Goal: Complete application form

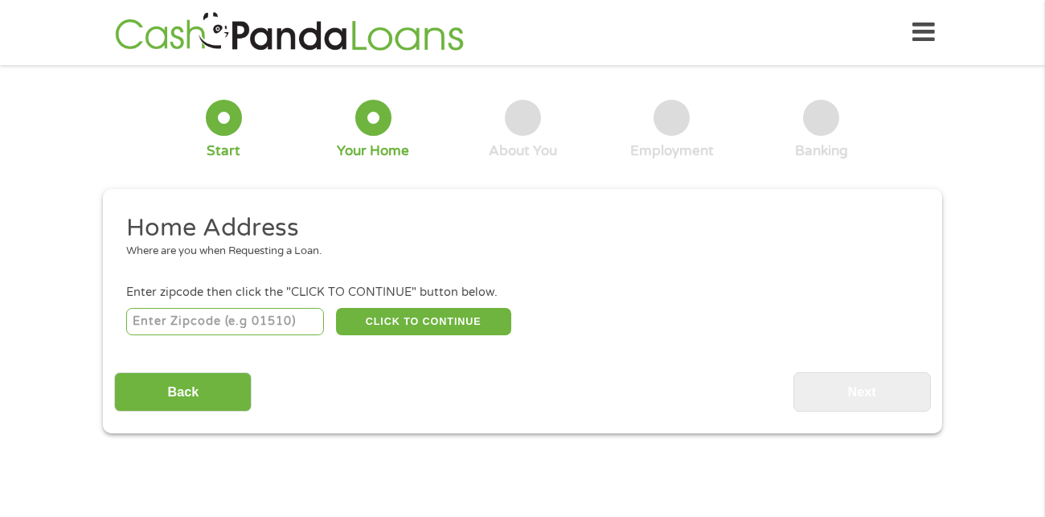
click at [205, 319] on input "number" at bounding box center [225, 321] width 199 height 27
type input "85202"
click at [445, 323] on button "CLICK TO CONTINUE" at bounding box center [423, 321] width 175 height 27
type input "85202"
type input "Mesa"
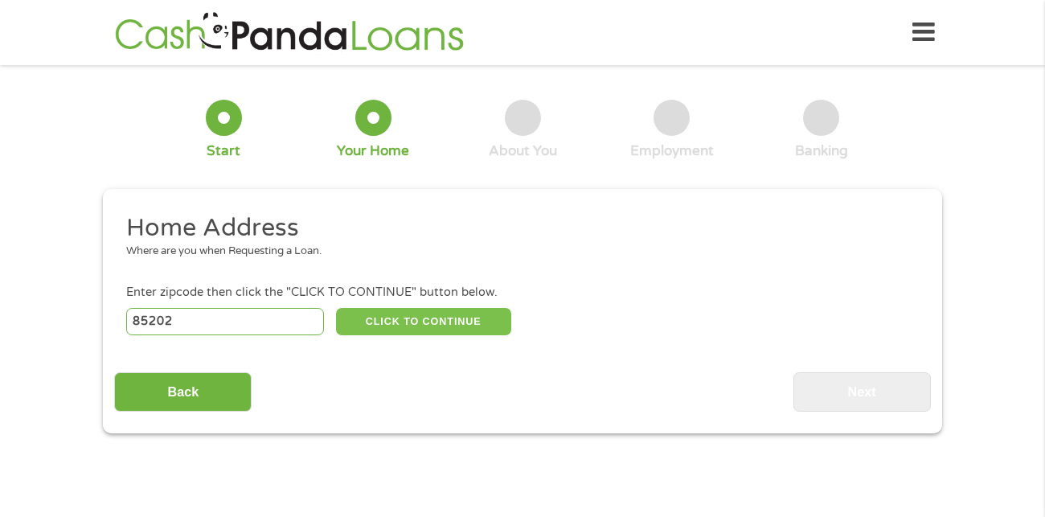
select select "[US_STATE]"
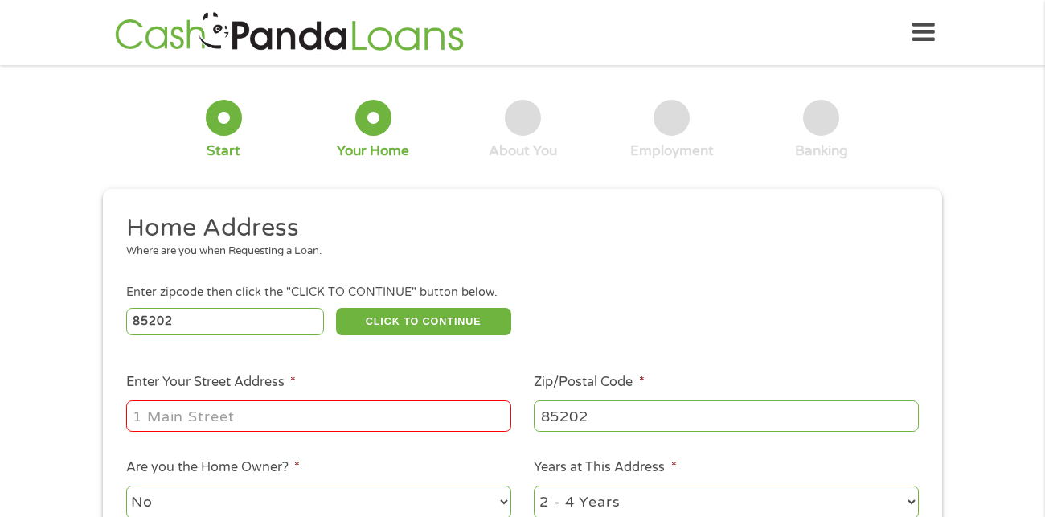
click at [325, 410] on input "Enter Your Street Address *" at bounding box center [318, 415] width 385 height 31
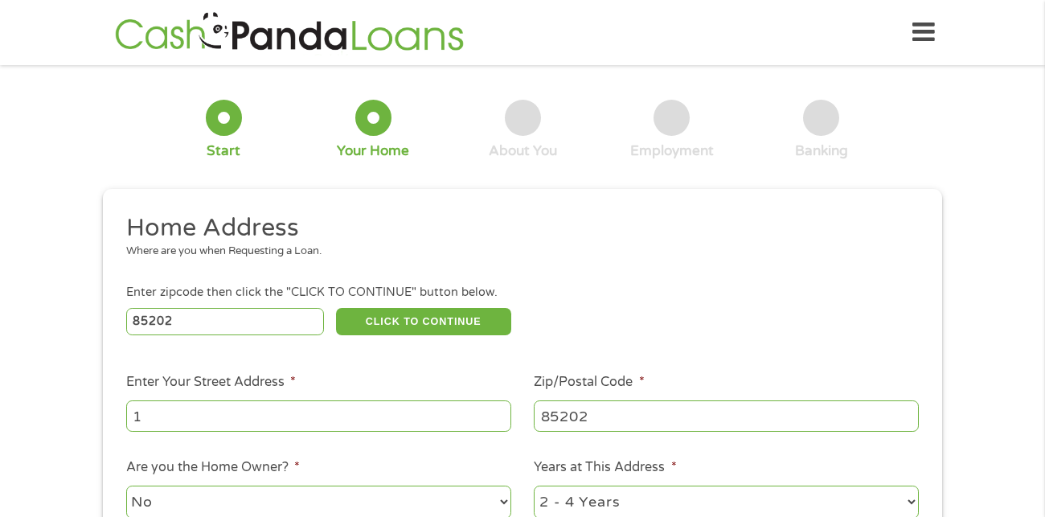
type input "[STREET_ADDRESS]"
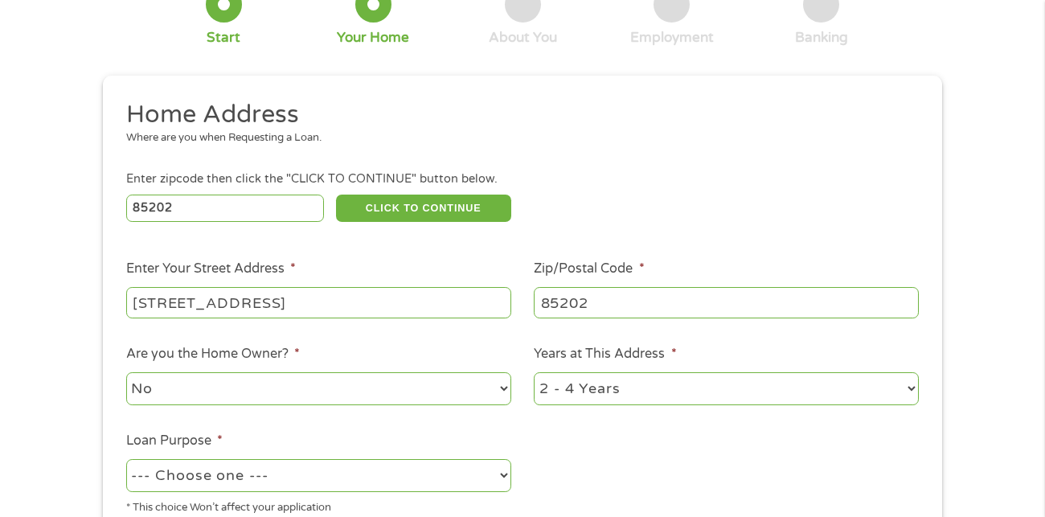
scroll to position [116, 0]
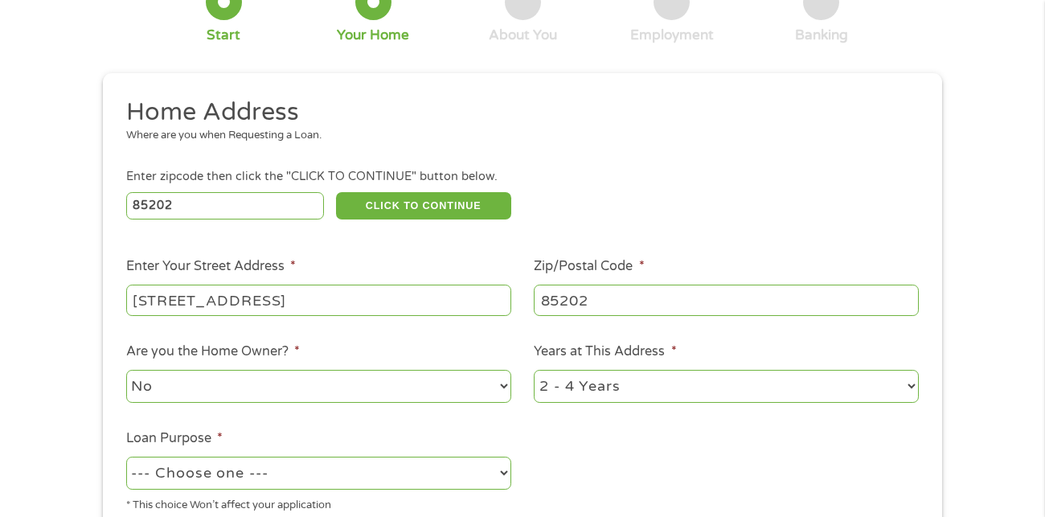
click at [442, 389] on select "No Yes" at bounding box center [318, 386] width 385 height 33
select select "yes"
click at [126, 370] on select "No Yes" at bounding box center [318, 386] width 385 height 33
click at [656, 382] on select "1 Year or less 1 - 2 Years 2 - 4 Years Over 4 Years" at bounding box center [726, 386] width 385 height 33
select select "60months"
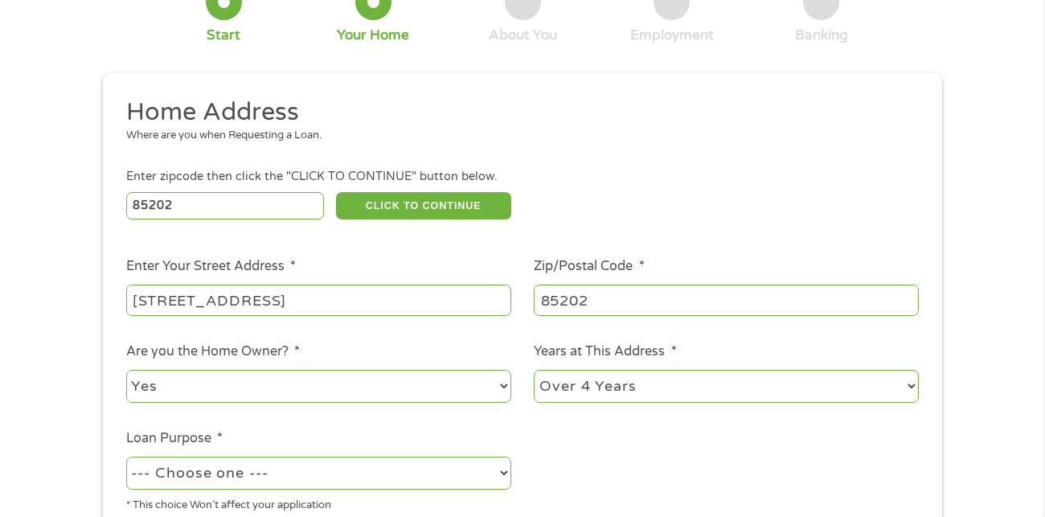
click at [534, 370] on select "1 Year or less 1 - 2 Years 2 - 4 Years Over 4 Years" at bounding box center [726, 386] width 385 height 33
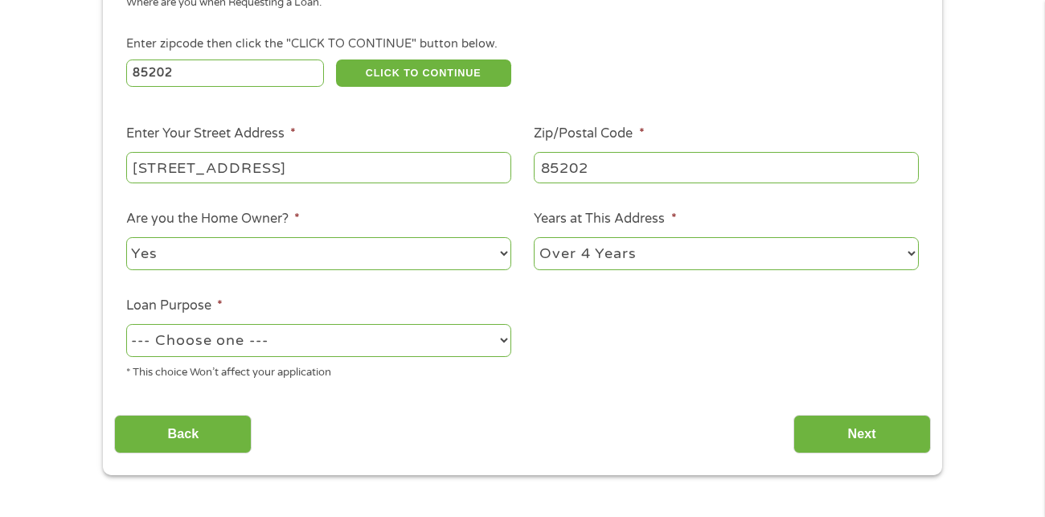
scroll to position [248, 0]
click at [413, 355] on select "--- Choose one --- Pay Bills Debt Consolidation Home Improvement Major Purchase…" at bounding box center [318, 341] width 385 height 33
click at [389, 351] on select "--- Choose one --- Pay Bills Debt Consolidation Home Improvement Major Purchase…" at bounding box center [318, 341] width 385 height 33
select select "carloan"
click at [126, 325] on select "--- Choose one --- Pay Bills Debt Consolidation Home Improvement Major Purchase…" at bounding box center [318, 341] width 385 height 33
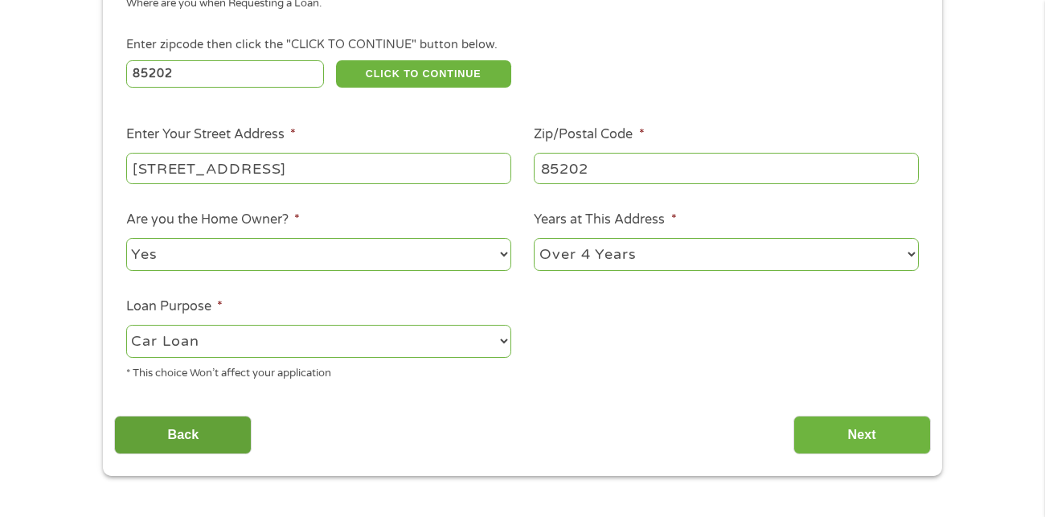
click at [213, 436] on input "Back" at bounding box center [182, 435] width 137 height 39
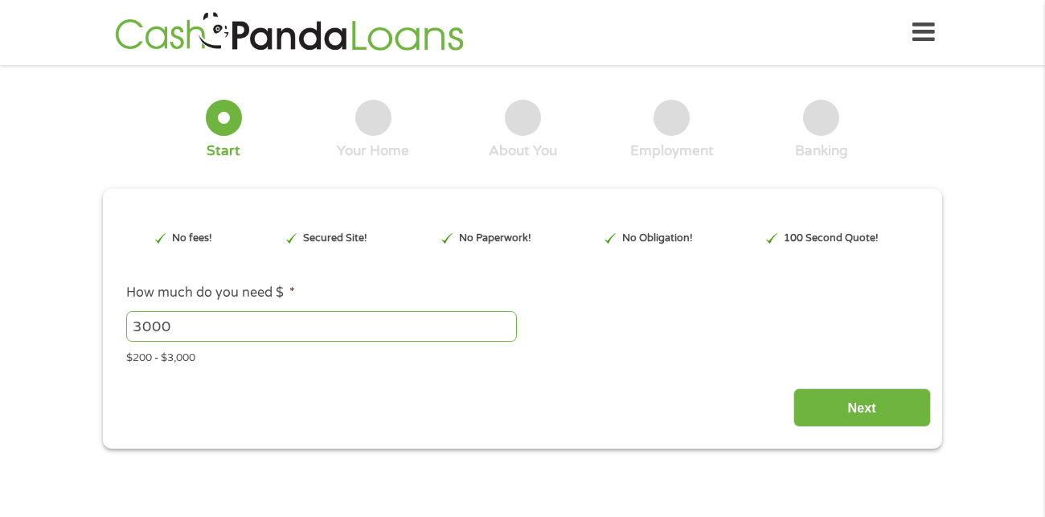
scroll to position [6, 6]
click at [888, 410] on input "Next" at bounding box center [861, 407] width 137 height 39
click at [843, 486] on main "1 Start 2 Your Home 3 About You 4 Employment 5 Banking 6 This field is hidden w…" at bounding box center [522, 347] width 1045 height 543
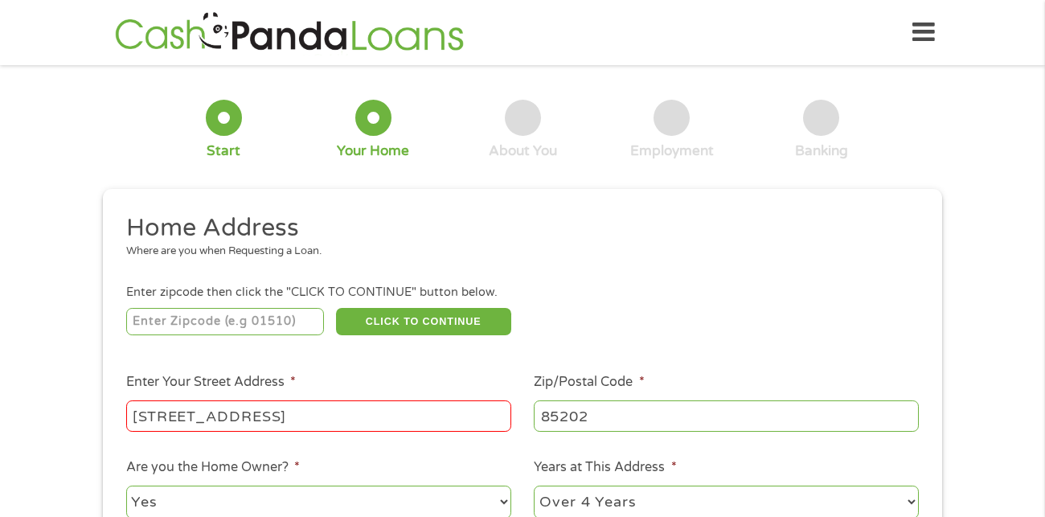
click at [829, 469] on li "Years at This Address * 1 Year or less 1 - 2 Years 2 - 4 Years Over 4 Years" at bounding box center [727, 489] width 408 height 64
click at [278, 326] on input "number" at bounding box center [225, 321] width 199 height 27
type input "85202"
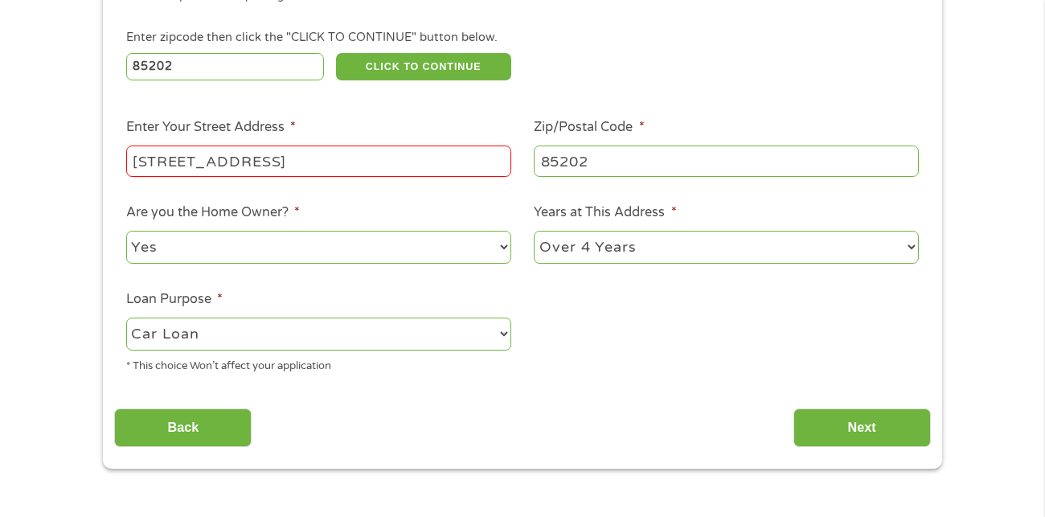
scroll to position [256, 0]
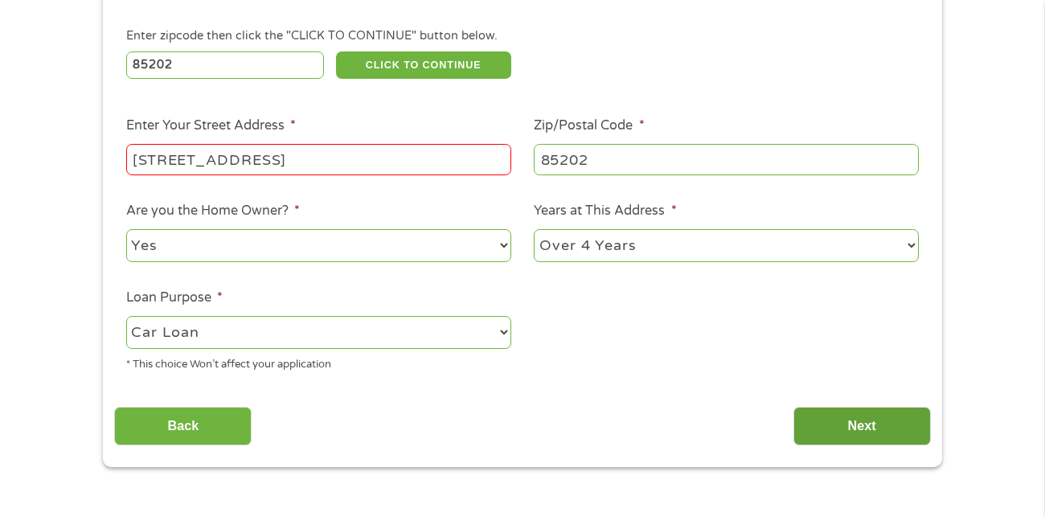
click at [857, 425] on input "Next" at bounding box center [861, 426] width 137 height 39
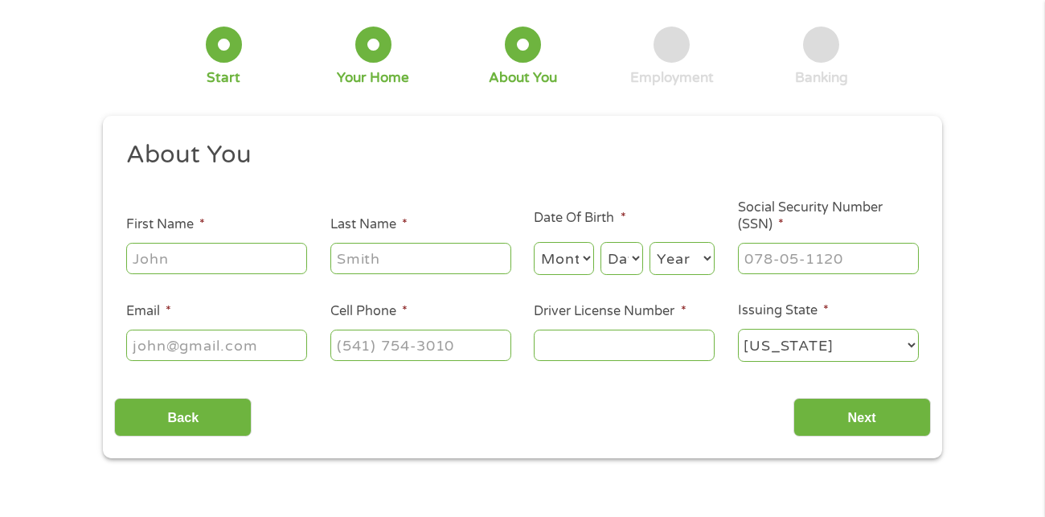
scroll to position [72, 0]
click at [869, 258] on input "Social Security Number (SSN) *" at bounding box center [828, 259] width 181 height 31
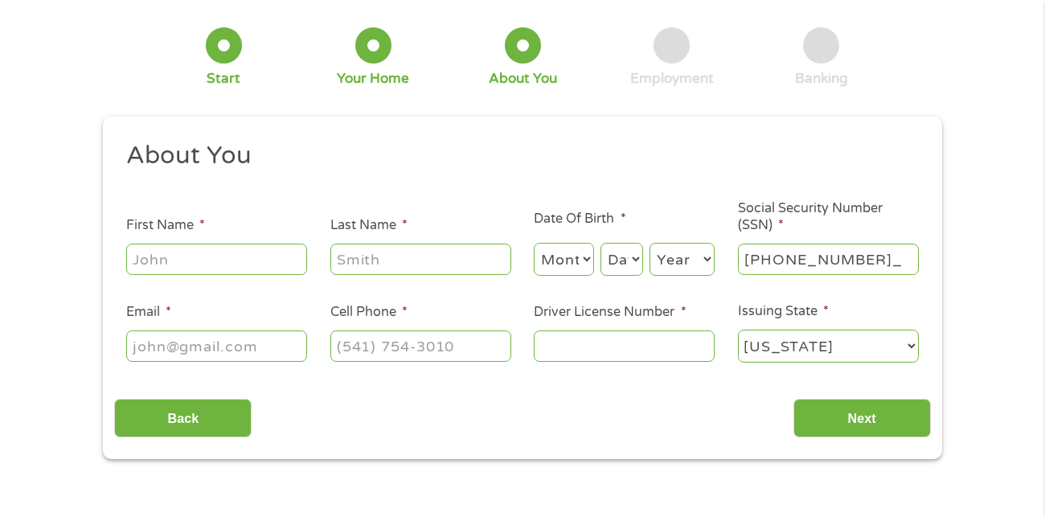
type input "325-76-1827"
click at [258, 350] on input "Email *" at bounding box center [216, 345] width 181 height 31
type input "[EMAIL_ADDRESS][DOMAIN_NAME]"
type input "Destiny"
type input "[PERSON_NAME]"
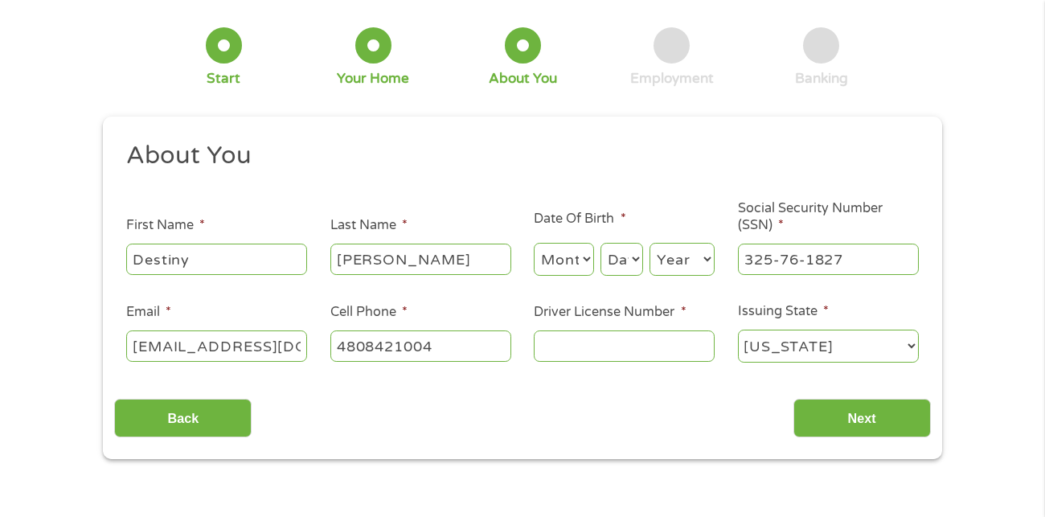
type input "[PHONE_NUMBER]"
click at [592, 349] on input "Driver License Number *" at bounding box center [624, 345] width 181 height 31
type input "D02773575"
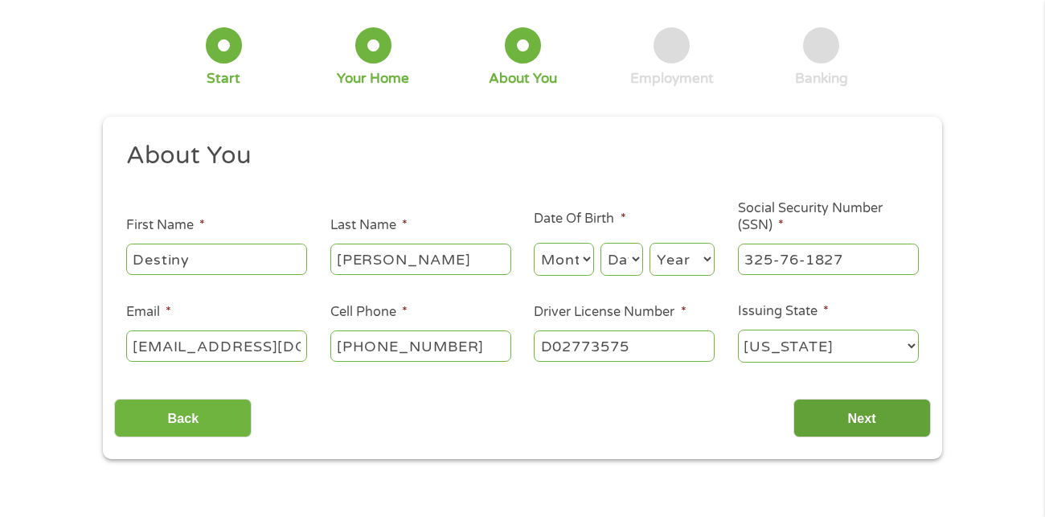
click at [867, 420] on input "Next" at bounding box center [861, 418] width 137 height 39
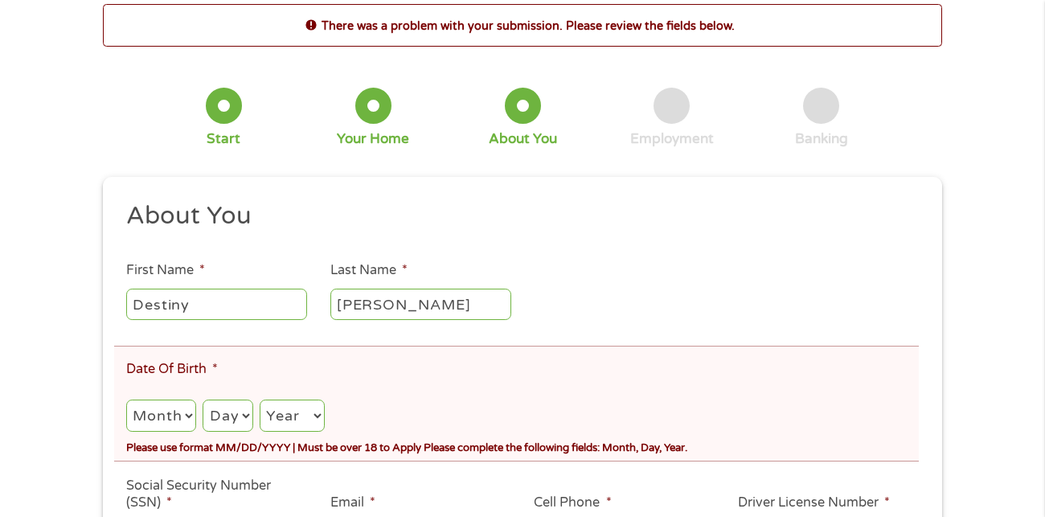
click at [584, 263] on ul "About You This field is hidden when viewing the form Title * --- Choose one ---…" at bounding box center [522, 426] width 816 height 453
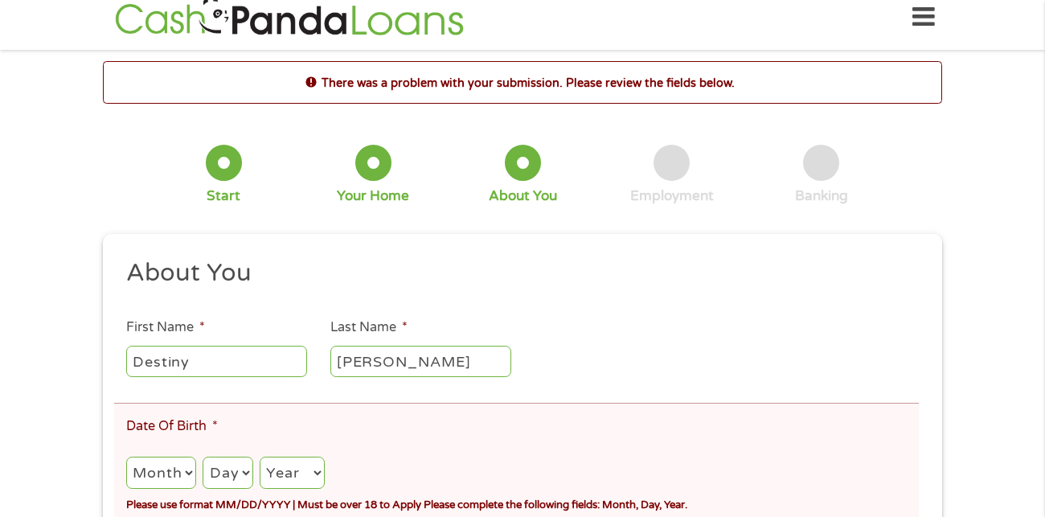
click at [566, 258] on div "This field is hidden when viewing the form gclid This field is hidden when view…" at bounding box center [522, 513] width 839 height 559
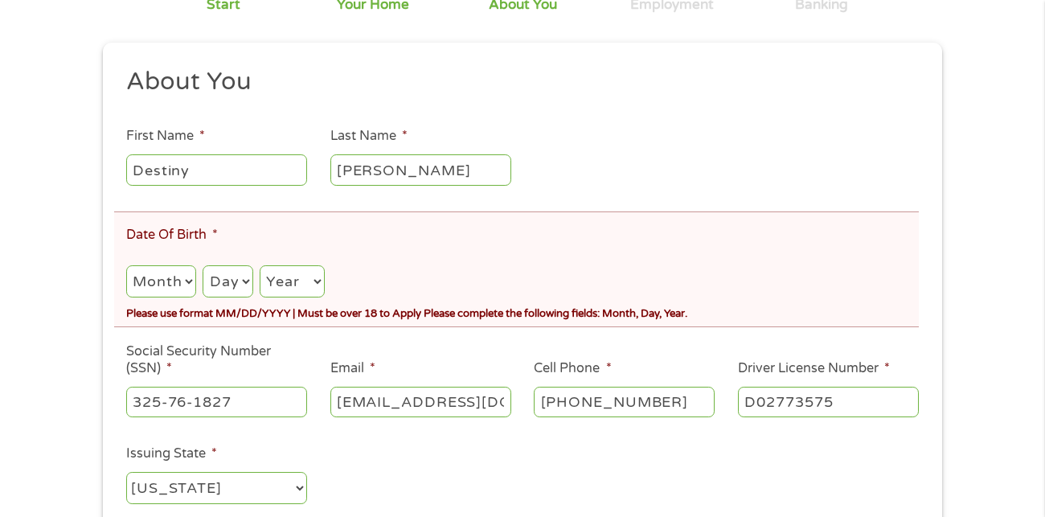
scroll to position [205, 0]
click at [247, 170] on input "Destiny" at bounding box center [216, 171] width 181 height 31
type input "D"
type input "Amber"
click at [448, 158] on input "[PERSON_NAME]" at bounding box center [420, 171] width 181 height 31
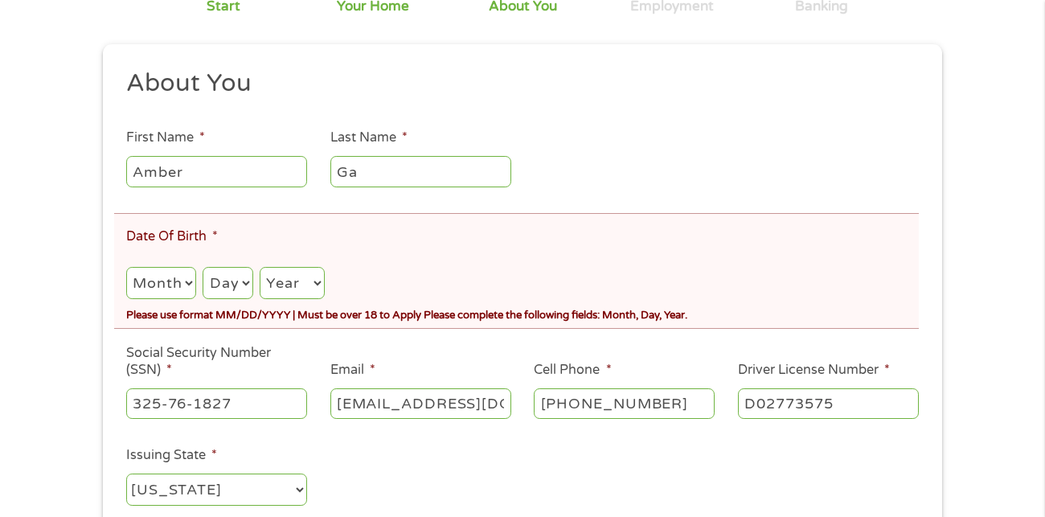
type input "G"
type input "[PERSON_NAME]"
click at [182, 276] on select "Month 1 2 3 4 5 6 7 8 9 10 11 12" at bounding box center [161, 283] width 70 height 33
select select "9"
click at [126, 267] on select "Month 1 2 3 4 5 6 7 8 9 10 11 12" at bounding box center [161, 283] width 70 height 33
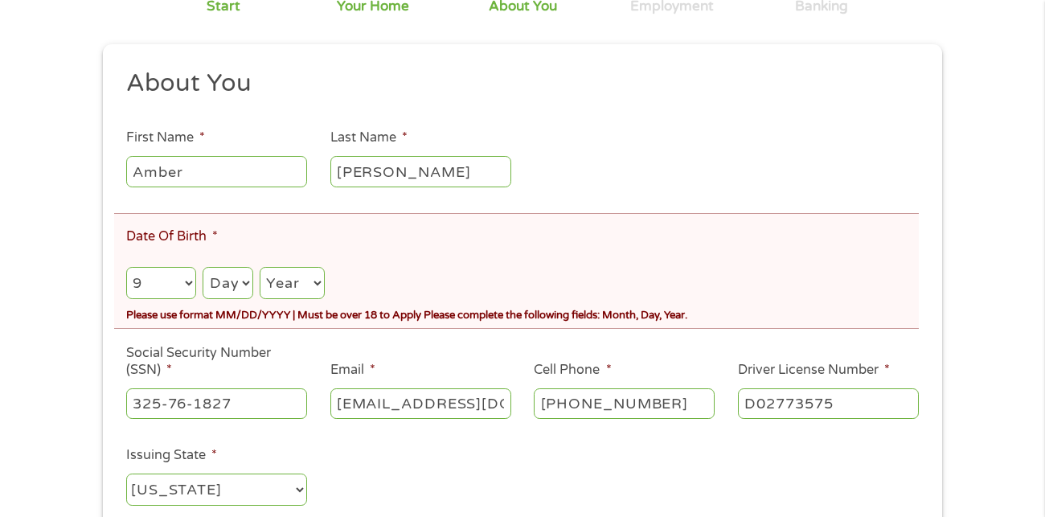
click at [219, 293] on select "Day 1 2 3 4 5 6 7 8 9 10 11 12 13 14 15 16 17 18 19 20 21 22 23 24 25 26 27 28 …" at bounding box center [228, 283] width 50 height 33
select select "23"
click at [203, 267] on select "Day 1 2 3 4 5 6 7 8 9 10 11 12 13 14 15 16 17 18 19 20 21 22 23 24 25 26 27 28 …" at bounding box center [228, 283] width 50 height 33
click at [270, 288] on select "Year [DATE] 2006 2005 2004 2003 2002 2001 2000 1999 1998 1997 1996 1995 1994 19…" at bounding box center [292, 283] width 65 height 33
select select "1985"
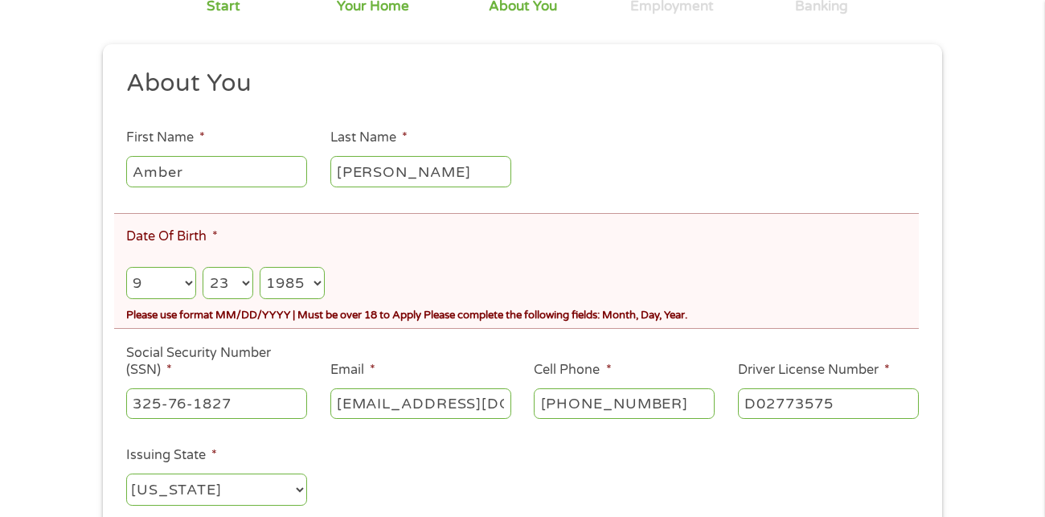
click at [260, 267] on select "Year [DATE] 2006 2005 2004 2003 2002 2001 2000 1999 1998 1997 1996 1995 1994 19…" at bounding box center [292, 283] width 65 height 33
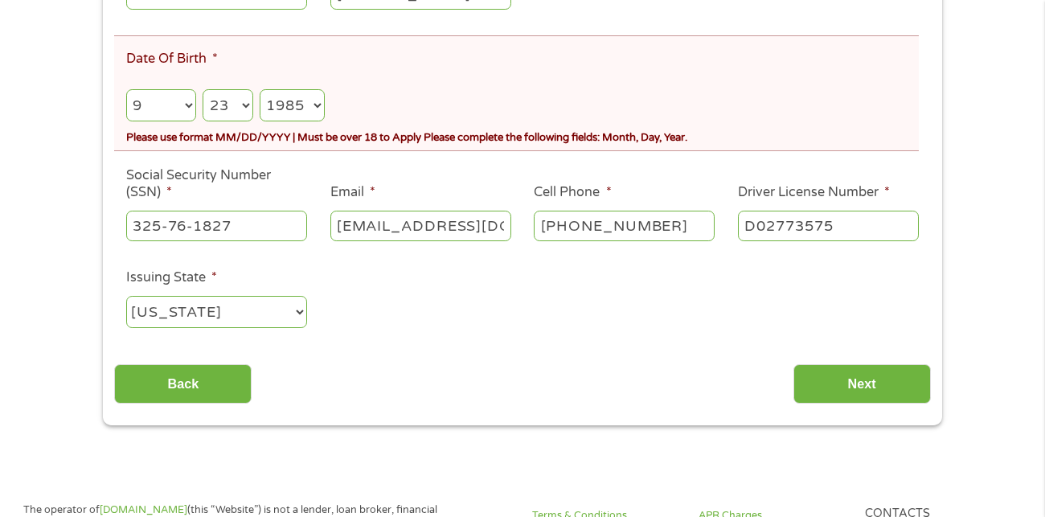
scroll to position [391, 0]
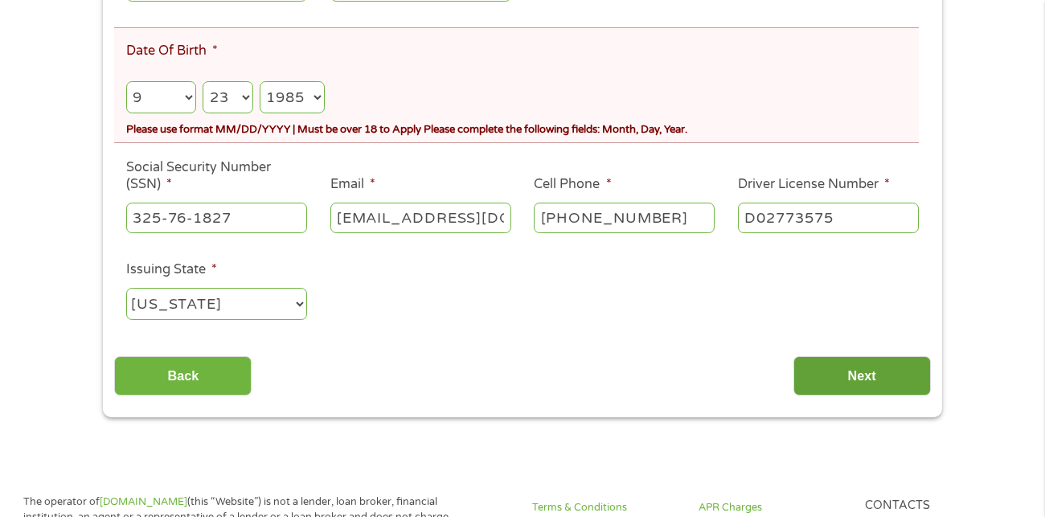
click at [901, 365] on input "Next" at bounding box center [861, 375] width 137 height 39
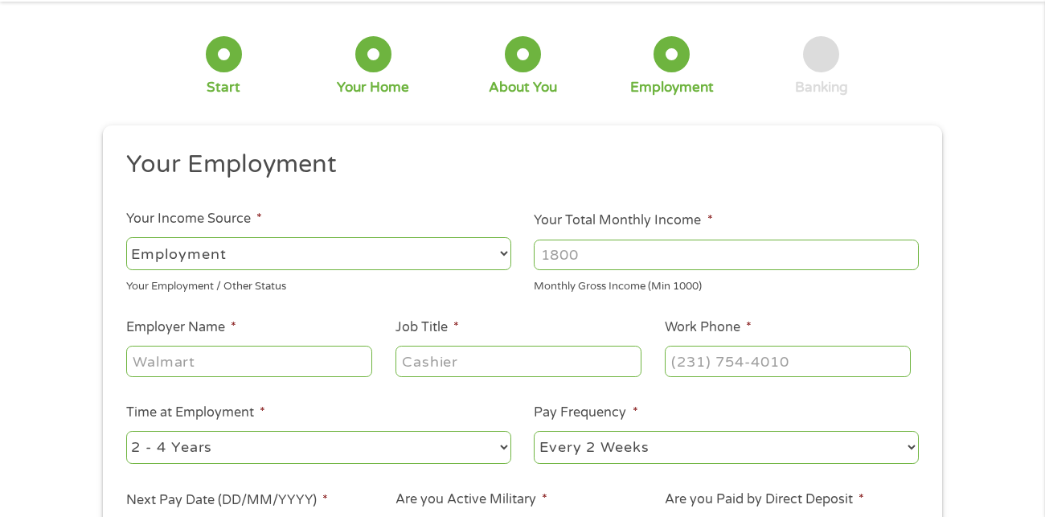
scroll to position [65, 0]
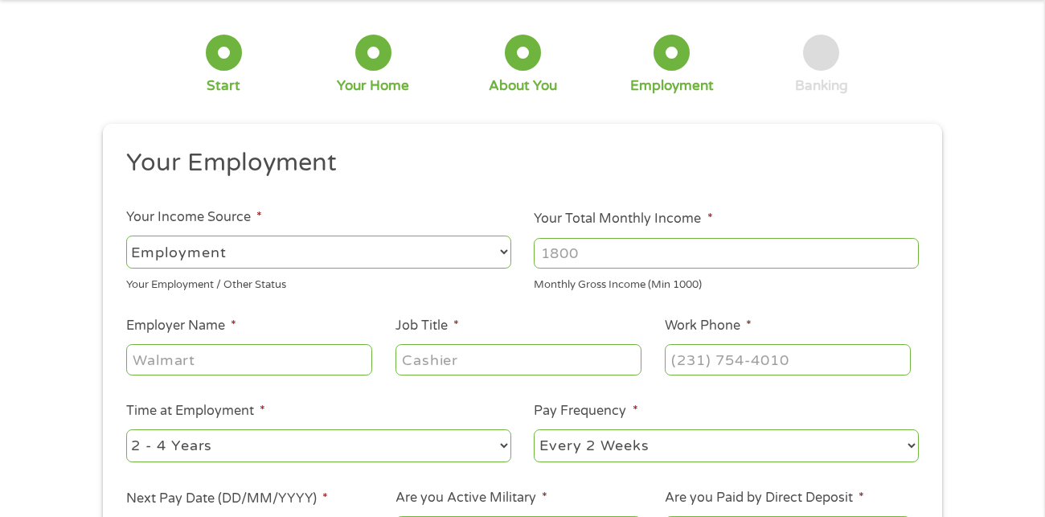
click at [162, 260] on select "--- Choose one --- Employment [DEMOGRAPHIC_DATA] Benefits" at bounding box center [318, 252] width 385 height 33
click at [865, 256] on input "Your Total Monthly Income *" at bounding box center [726, 253] width 385 height 31
type input "1600"
click at [240, 366] on input "Employer Name *" at bounding box center [249, 359] width 246 height 31
type input "Evolent Healthcare"
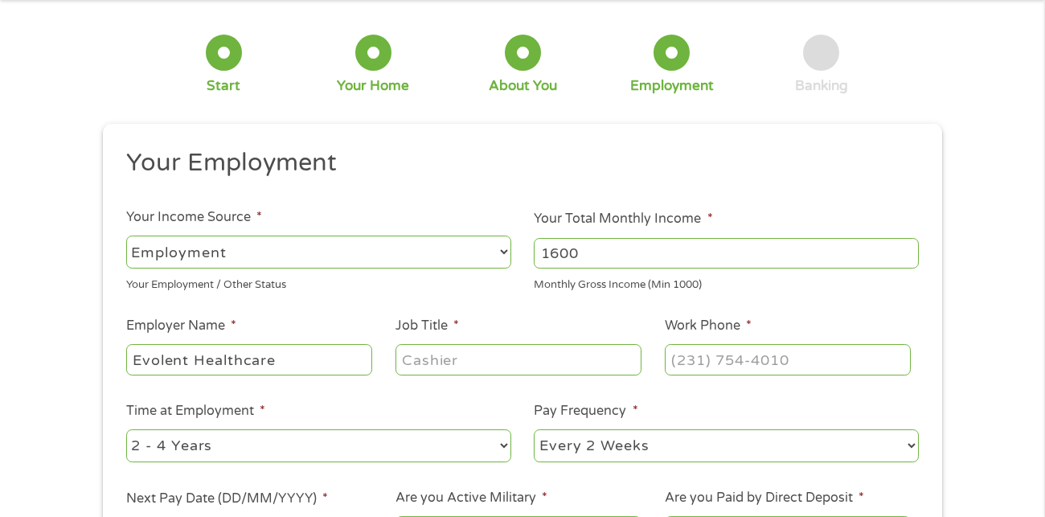
click at [552, 355] on input "Job Title *" at bounding box center [519, 359] width 246 height 31
type input "Customer Service Rep"
click at [822, 344] on input "Work Phone *" at bounding box center [788, 359] width 246 height 31
type input "(___) ___-____"
click at [818, 364] on input "(___) ___-____" at bounding box center [788, 359] width 246 height 31
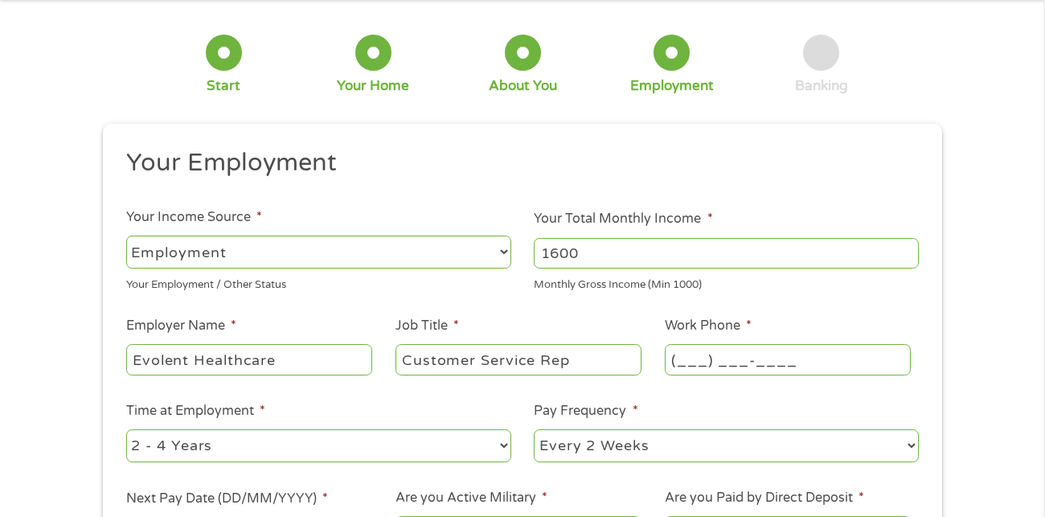
click at [687, 364] on input "(___) ___-____" at bounding box center [788, 359] width 246 height 31
click at [679, 356] on input "(___) ___-____" at bounding box center [788, 359] width 246 height 31
type input "(571) ___-____"
type input "(571) 389-____"
type input "[PHONE_NUMBER]"
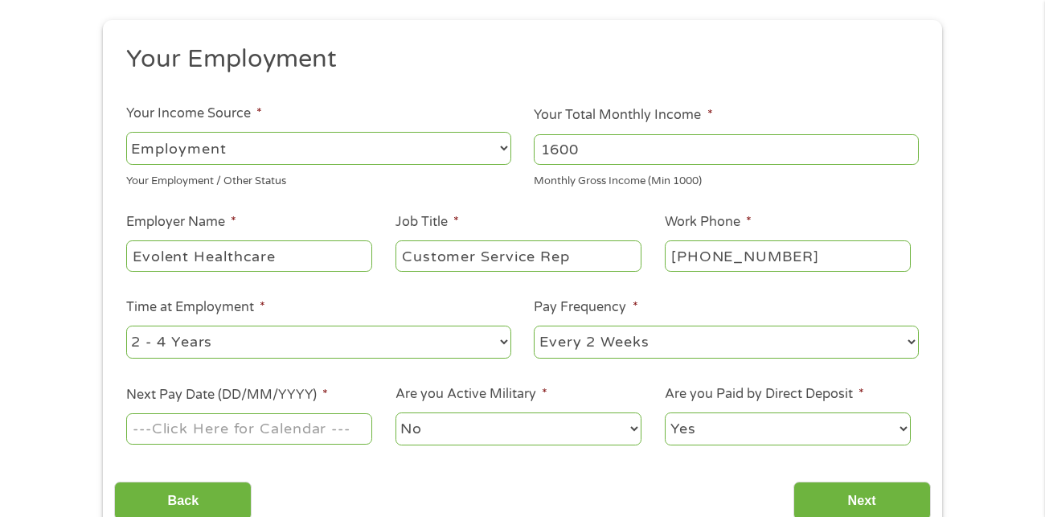
scroll to position [171, 0]
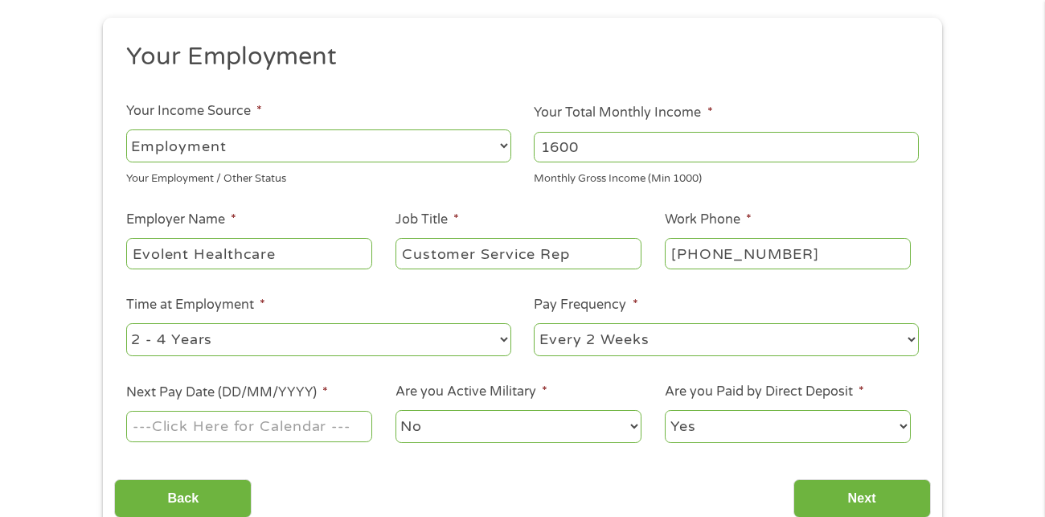
click at [465, 350] on select "--- Choose one --- 1 Year or less 1 - 2 Years 2 - 4 Years Over 4 Years" at bounding box center [318, 339] width 385 height 33
select select "60months"
click at [126, 323] on select "--- Choose one --- 1 Year or less 1 - 2 Years 2 - 4 Years Over 4 Years" at bounding box center [318, 339] width 385 height 33
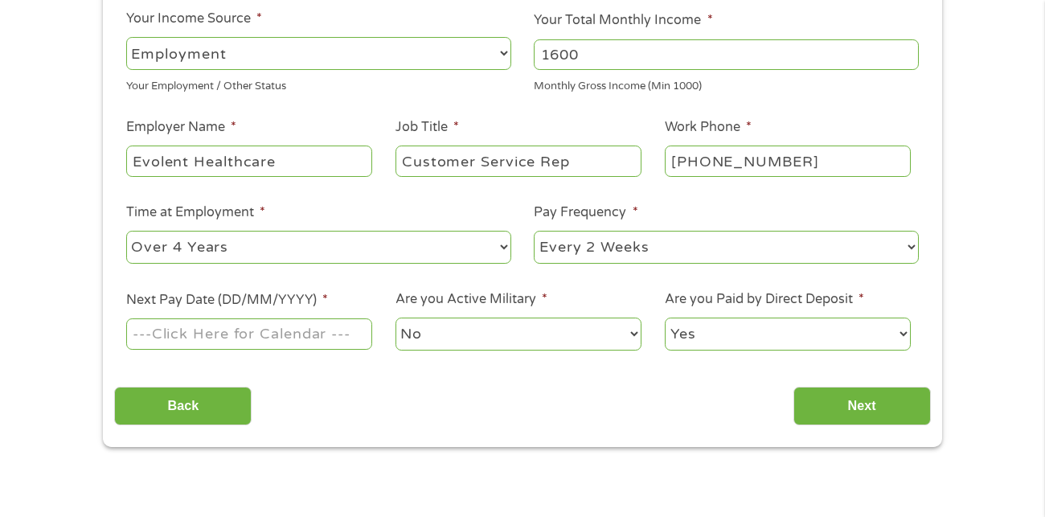
scroll to position [266, 0]
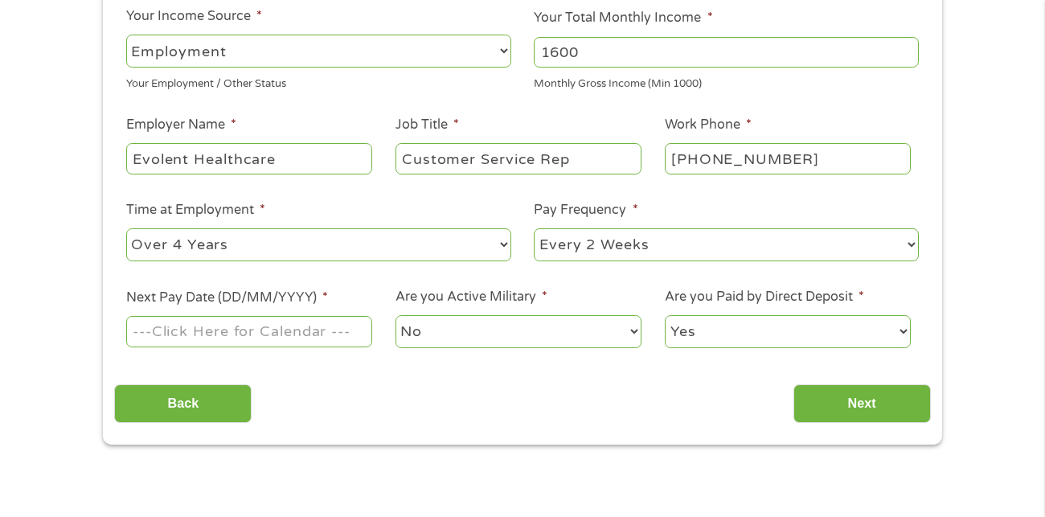
click at [311, 329] on input "Next Pay Date (DD/MM/YYYY) *" at bounding box center [249, 331] width 246 height 31
click at [276, 330] on input "[DATE]" at bounding box center [249, 331] width 246 height 31
click at [234, 341] on input "[DATE]" at bounding box center [249, 331] width 246 height 31
click at [146, 330] on input "[DATE]" at bounding box center [249, 331] width 246 height 31
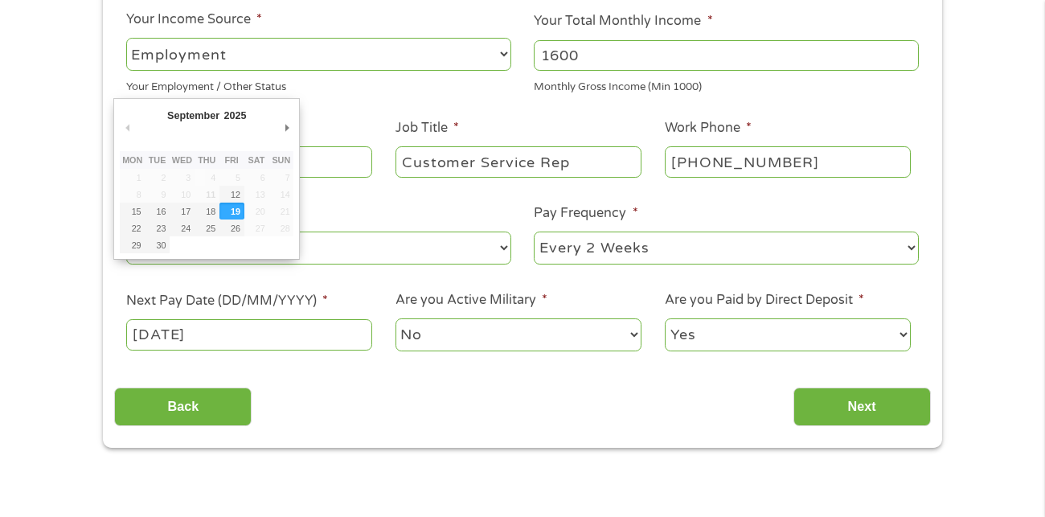
scroll to position [261, 0]
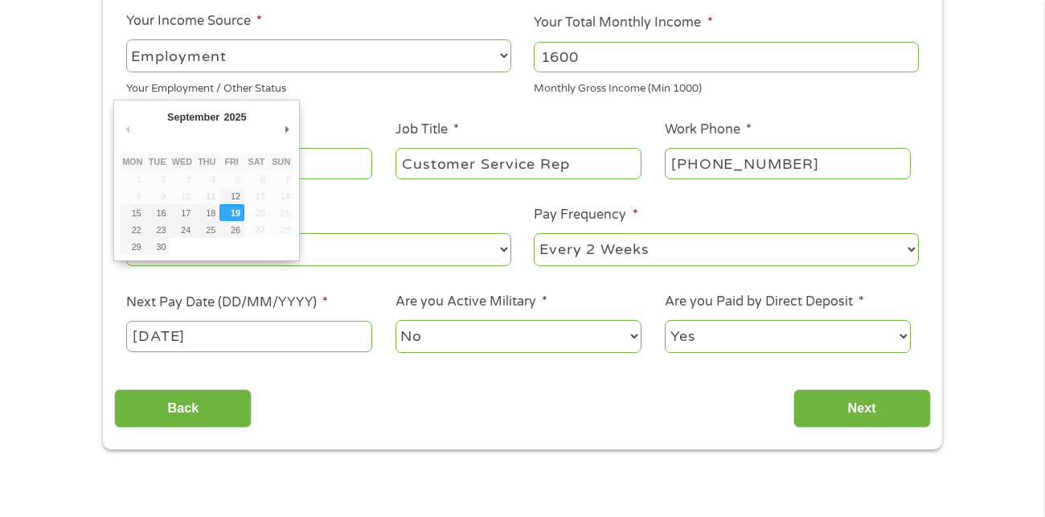
click at [136, 341] on input "[DATE]" at bounding box center [249, 336] width 246 height 31
click at [141, 340] on input "[DATE]" at bounding box center [249, 336] width 246 height 31
click at [155, 341] on input "[DATE]" at bounding box center [249, 336] width 246 height 31
click at [148, 337] on input "[DATE]" at bounding box center [249, 336] width 246 height 31
click at [147, 342] on input "[DATE]" at bounding box center [249, 336] width 246 height 31
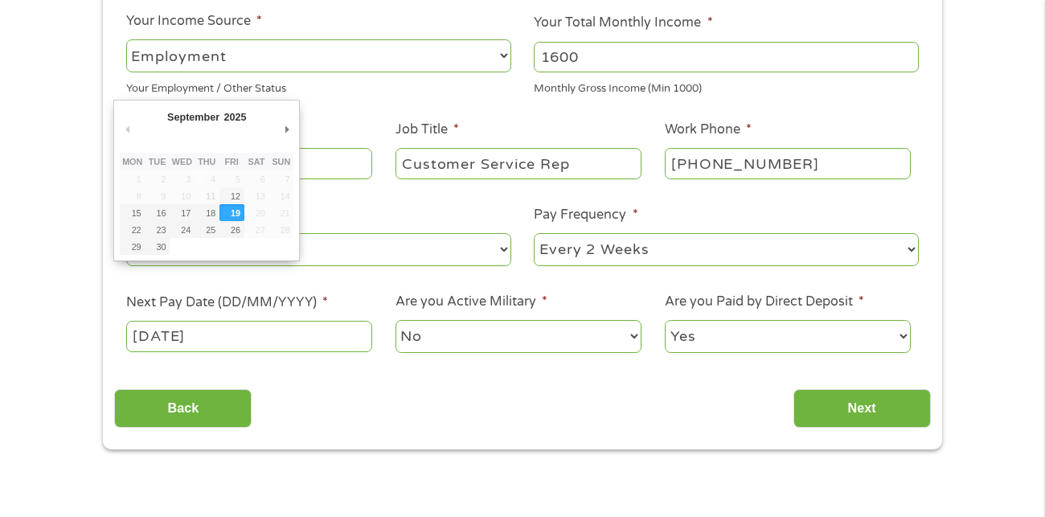
click at [155, 339] on input "[DATE]" at bounding box center [249, 336] width 246 height 31
click at [187, 340] on input "[DATE]" at bounding box center [249, 336] width 246 height 31
click at [145, 336] on input "[DATE]" at bounding box center [249, 336] width 246 height 31
click at [144, 345] on input "[DATE]" at bounding box center [249, 336] width 246 height 31
click at [154, 345] on input "[DATE]" at bounding box center [249, 336] width 246 height 31
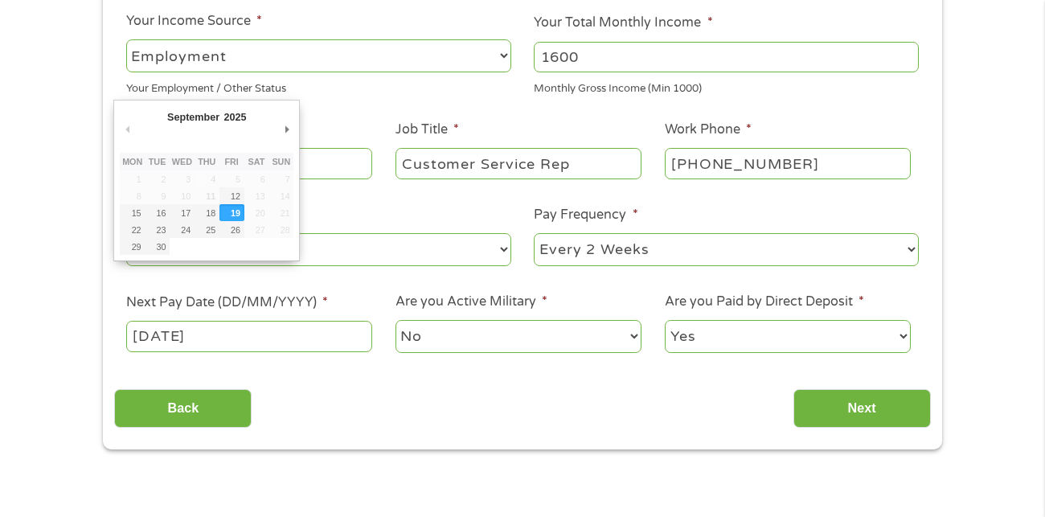
click at [158, 345] on input "[DATE]" at bounding box center [249, 336] width 246 height 31
click at [158, 344] on input "[DATE]" at bounding box center [249, 336] width 246 height 31
click at [160, 342] on input "[DATE]" at bounding box center [249, 336] width 246 height 31
click at [138, 332] on input "[DATE]" at bounding box center [249, 336] width 246 height 31
click at [151, 361] on ul "Your Employment Your Income Source * --- Choose one --- Employment [DEMOGRAPHIC…" at bounding box center [522, 159] width 816 height 416
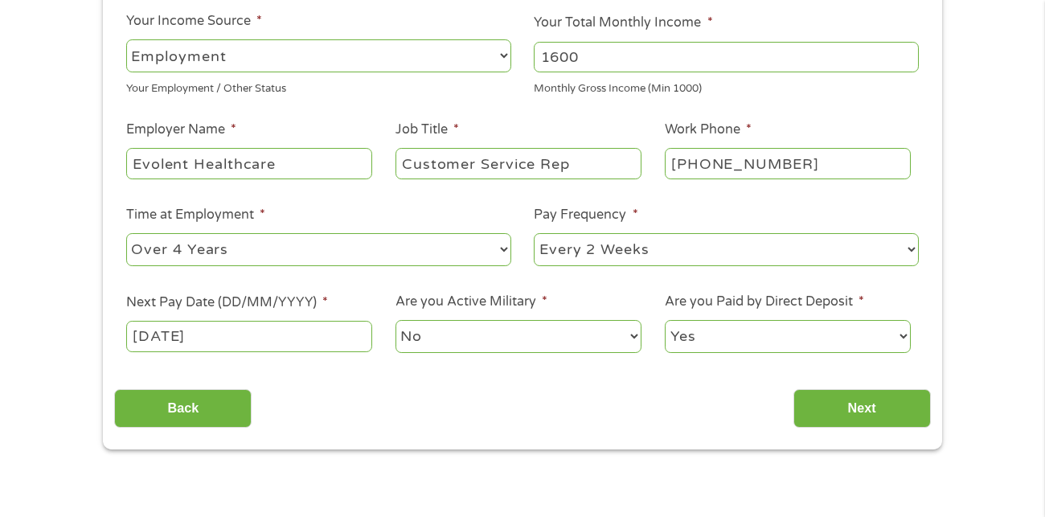
click at [160, 347] on input "[DATE]" at bounding box center [249, 336] width 246 height 31
click at [195, 342] on input "[DATE]" at bounding box center [249, 336] width 246 height 31
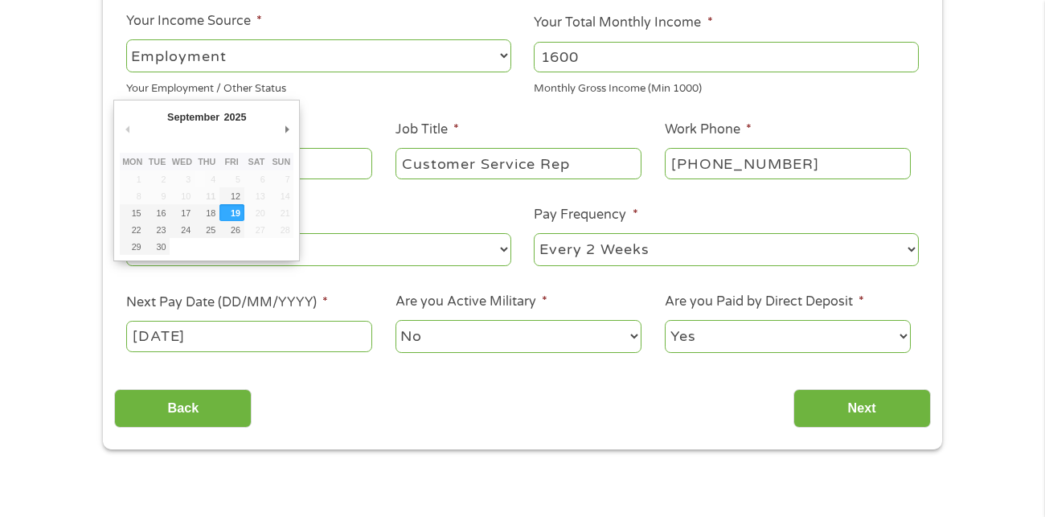
click at [240, 333] on input "[DATE]" at bounding box center [249, 336] width 246 height 31
click at [241, 339] on input "[DATE]" at bounding box center [249, 336] width 246 height 31
click at [262, 331] on input "[DATE]" at bounding box center [249, 336] width 246 height 31
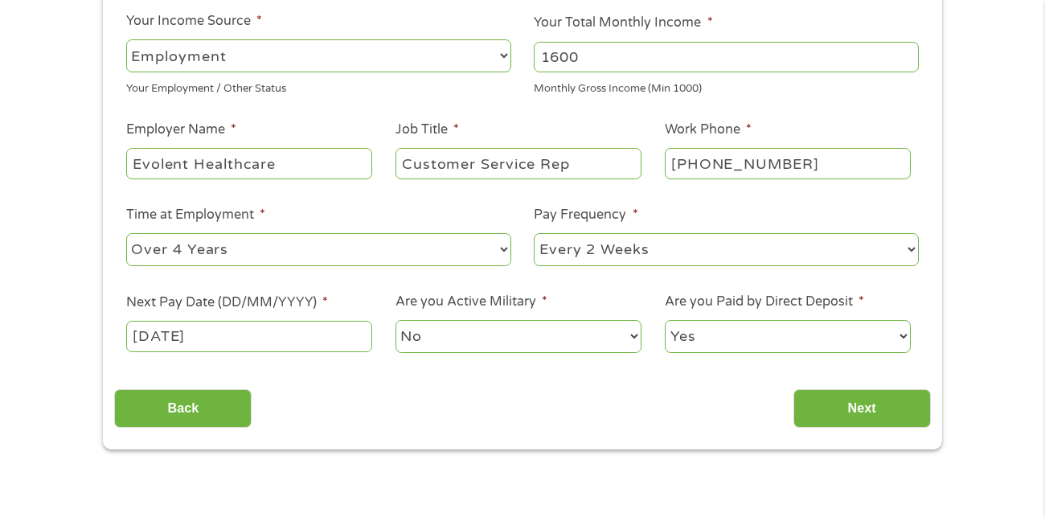
click at [178, 218] on label "Time at Employment *" at bounding box center [195, 215] width 139 height 17
click at [178, 233] on select "--- Choose one --- 1 Year or less 1 - 2 Years 2 - 4 Years Over 4 Years" at bounding box center [318, 249] width 385 height 33
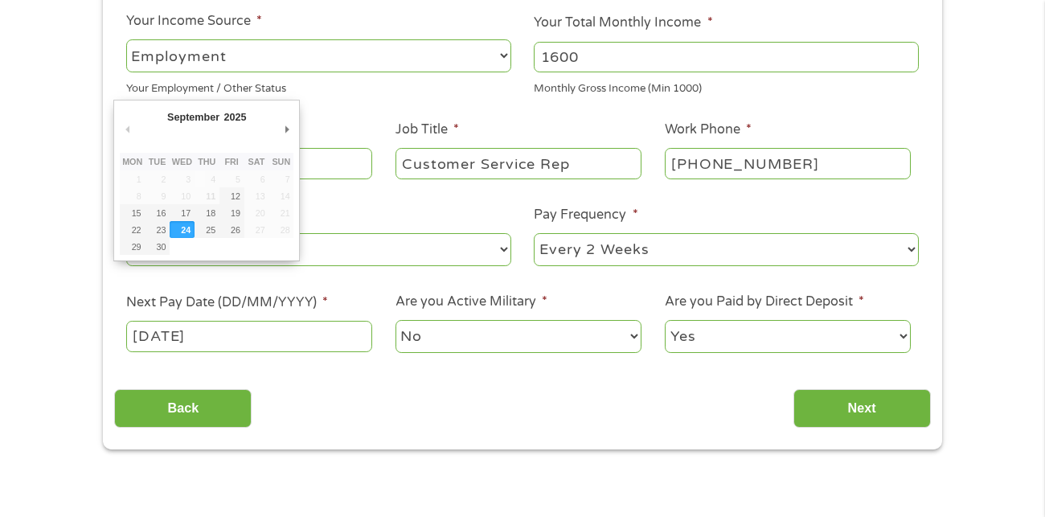
click at [228, 346] on input "[DATE]" at bounding box center [249, 336] width 246 height 31
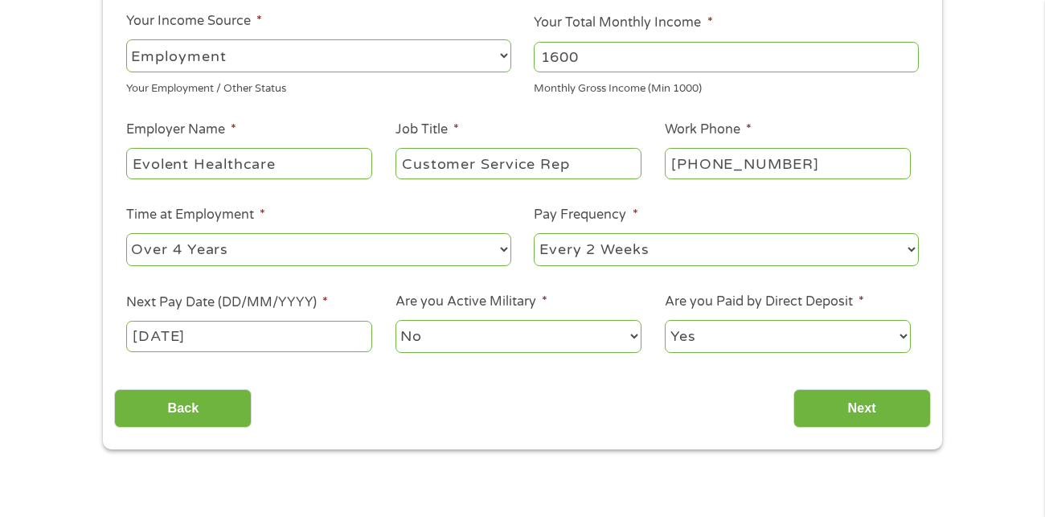
click at [224, 335] on input "[DATE]" at bounding box center [249, 336] width 246 height 31
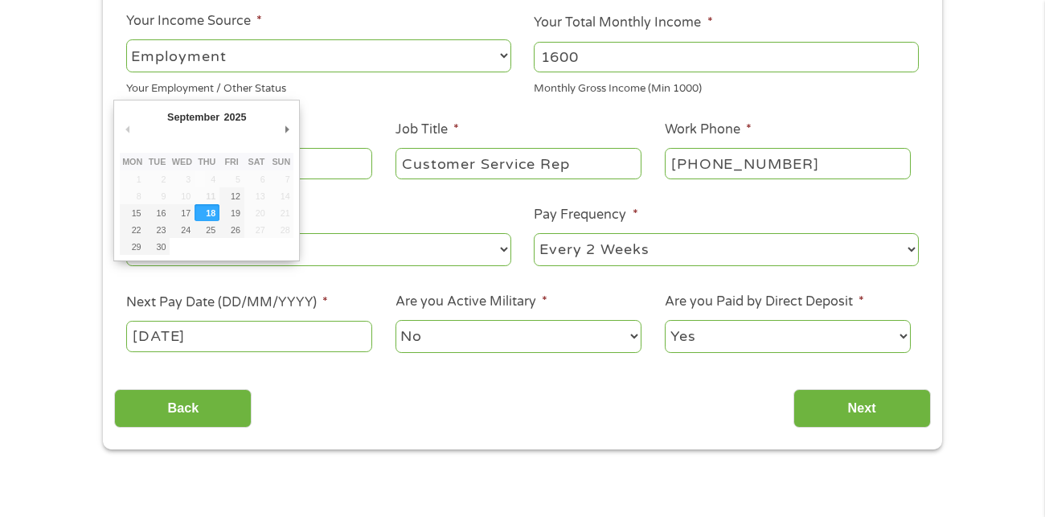
type input "[DATE]"
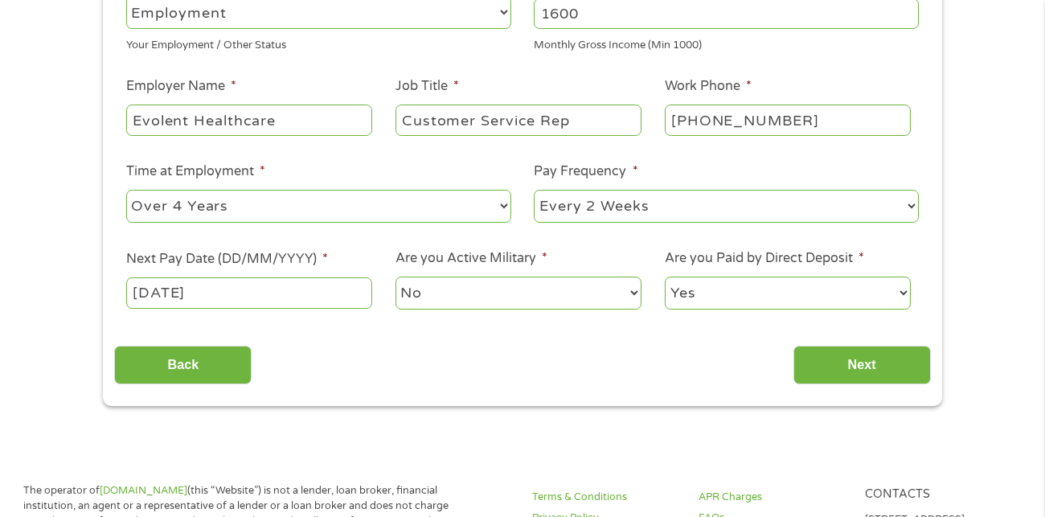
scroll to position [307, 0]
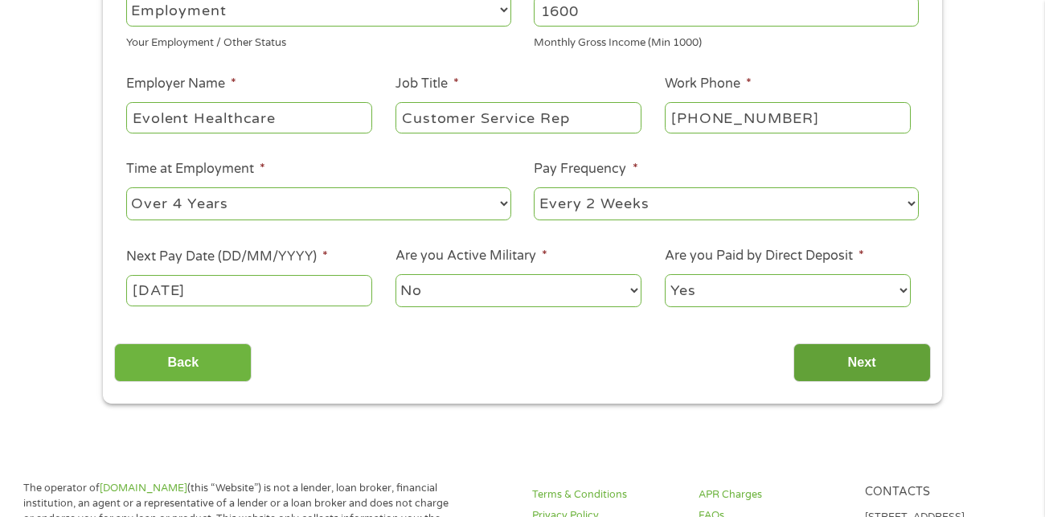
click at [856, 355] on input "Next" at bounding box center [861, 362] width 137 height 39
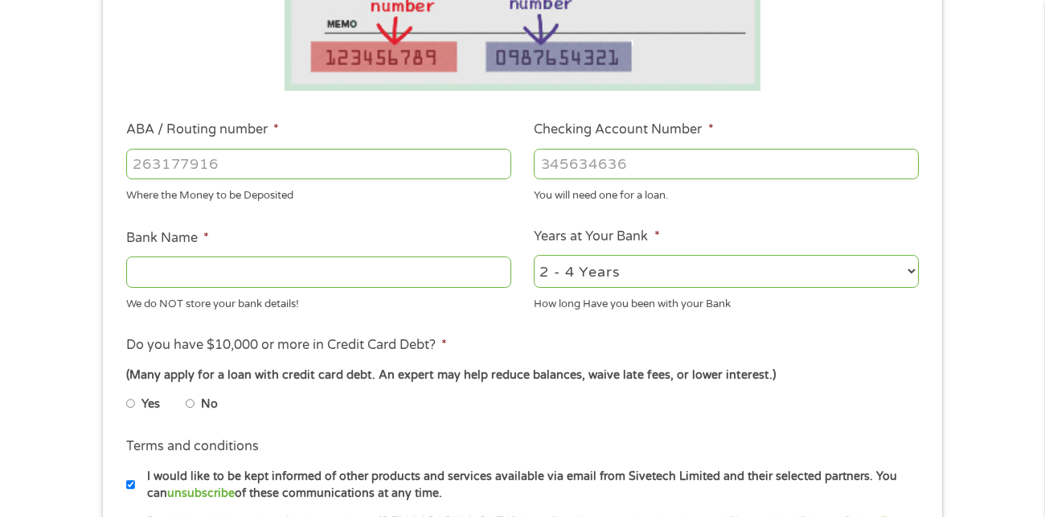
scroll to position [403, 0]
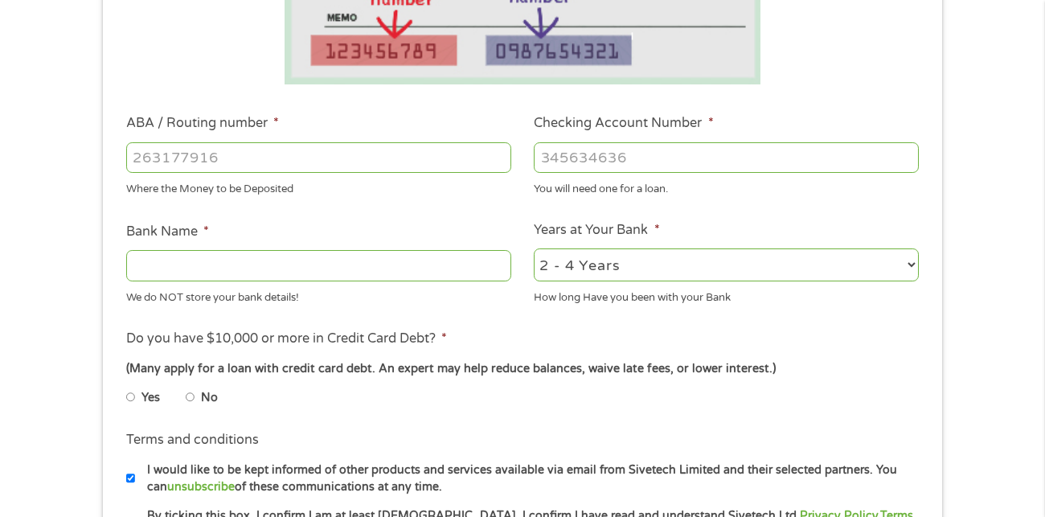
click at [409, 150] on input "ABA / Routing number *" at bounding box center [318, 157] width 385 height 31
click at [445, 279] on input "Bank Name *" at bounding box center [318, 265] width 385 height 31
type input "capital"
click at [796, 252] on select "2 - 4 Years 6 - 12 Months 1 - 2 Years Over 4 Years" at bounding box center [726, 264] width 385 height 33
select select "60months"
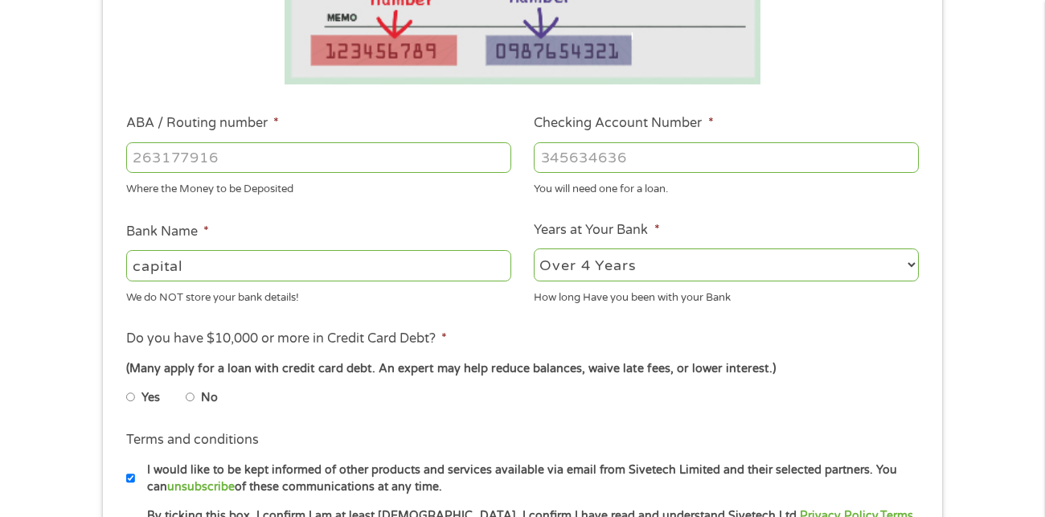
click at [534, 248] on select "2 - 4 Years 6 - 12 Months 1 - 2 Years Over 4 Years" at bounding box center [726, 264] width 385 height 33
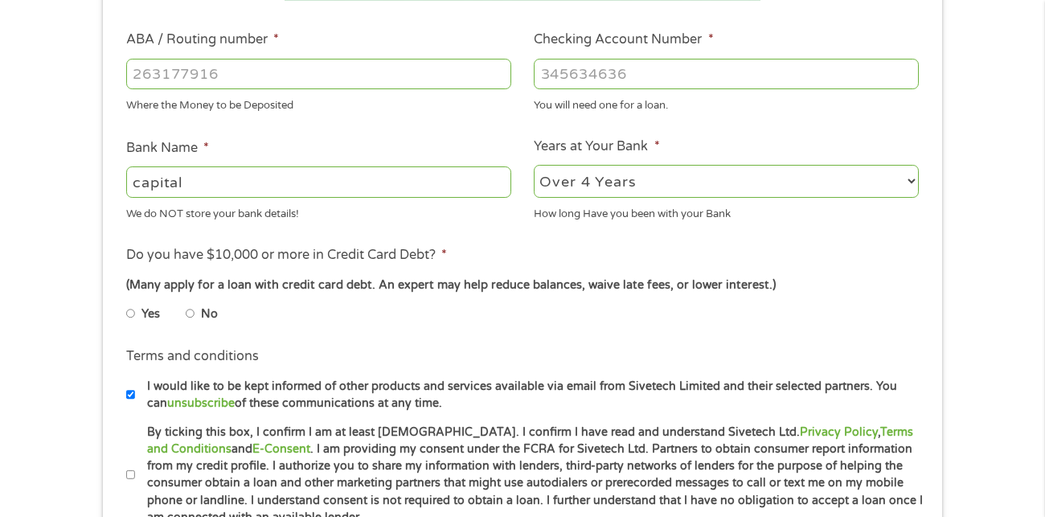
scroll to position [490, 0]
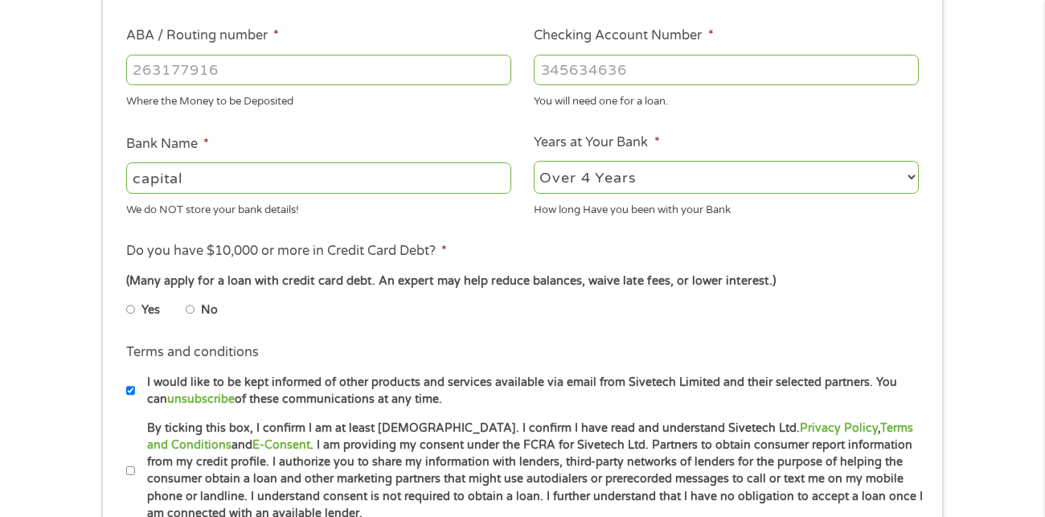
click at [192, 314] on input "No" at bounding box center [191, 310] width 10 height 26
radio input "true"
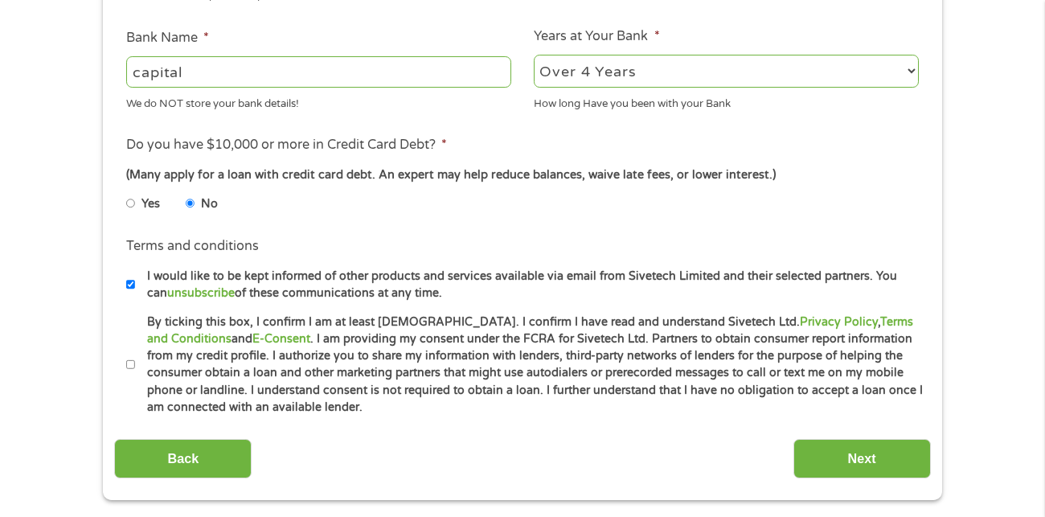
scroll to position [601, 0]
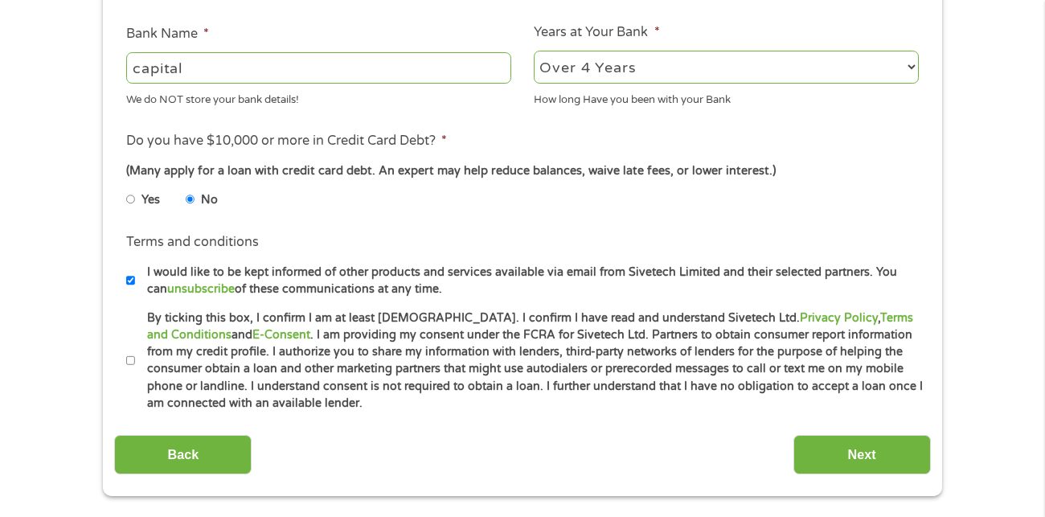
click at [117, 358] on li "Terms and conditions * By ticking this box, I confirm I am at least [DEMOGRAPHI…" at bounding box center [522, 361] width 816 height 103
click at [130, 369] on input "By ticking this box, I confirm I am at least [DEMOGRAPHIC_DATA]. I confirm I ha…" at bounding box center [131, 361] width 10 height 26
checkbox input "true"
click at [870, 457] on input "Next" at bounding box center [861, 454] width 137 height 39
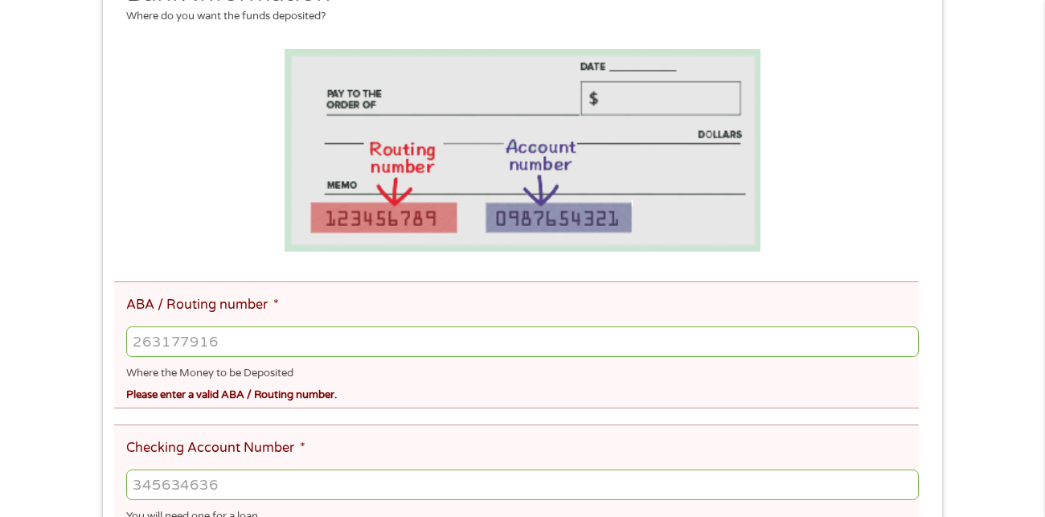
scroll to position [303, 0]
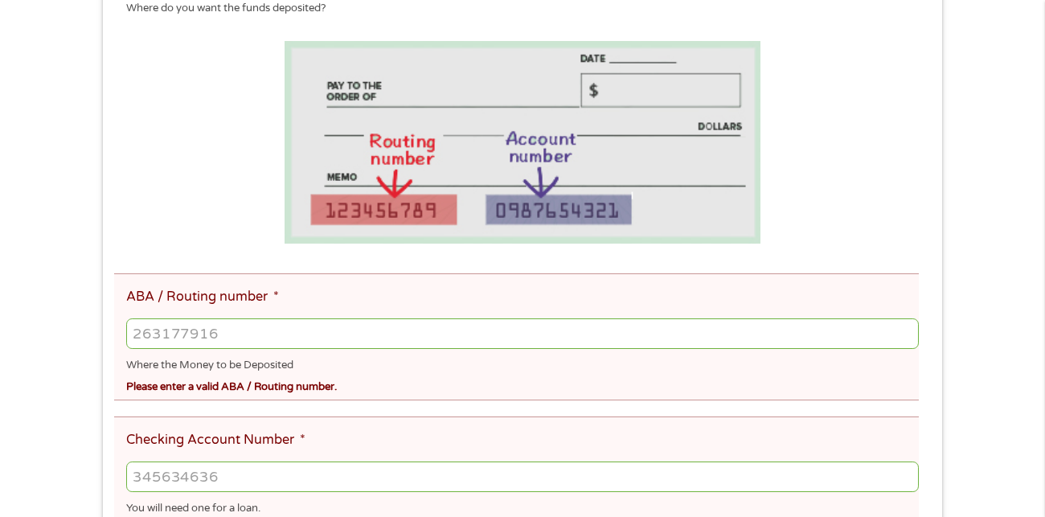
click at [137, 341] on input "ABA / Routing number *" at bounding box center [522, 333] width 793 height 31
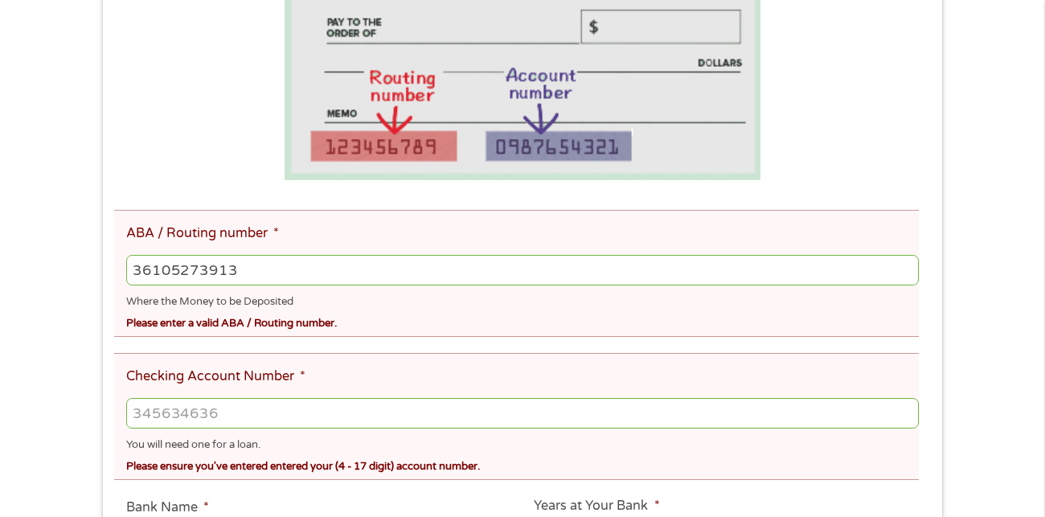
scroll to position [367, 0]
type input "36105273913"
click at [304, 404] on input "Checking Account Number *" at bounding box center [522, 412] width 793 height 31
click at [317, 264] on input "36105273913" at bounding box center [522, 269] width 793 height 31
click at [285, 402] on input "Checking Account Number *" at bounding box center [522, 412] width 793 height 31
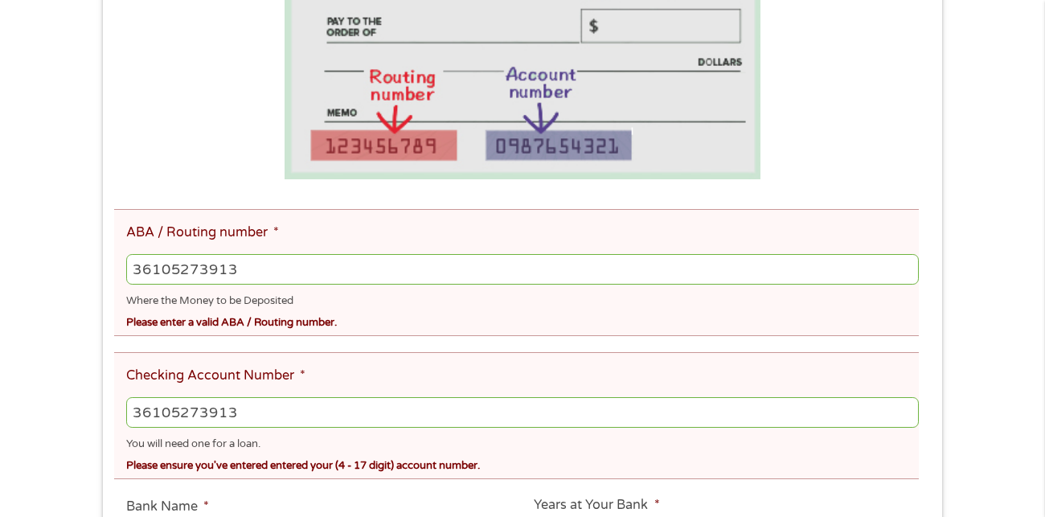
type input "36105273913"
click at [294, 269] on input "36105273913" at bounding box center [522, 269] width 793 height 31
type input "3"
type input "36105273913"
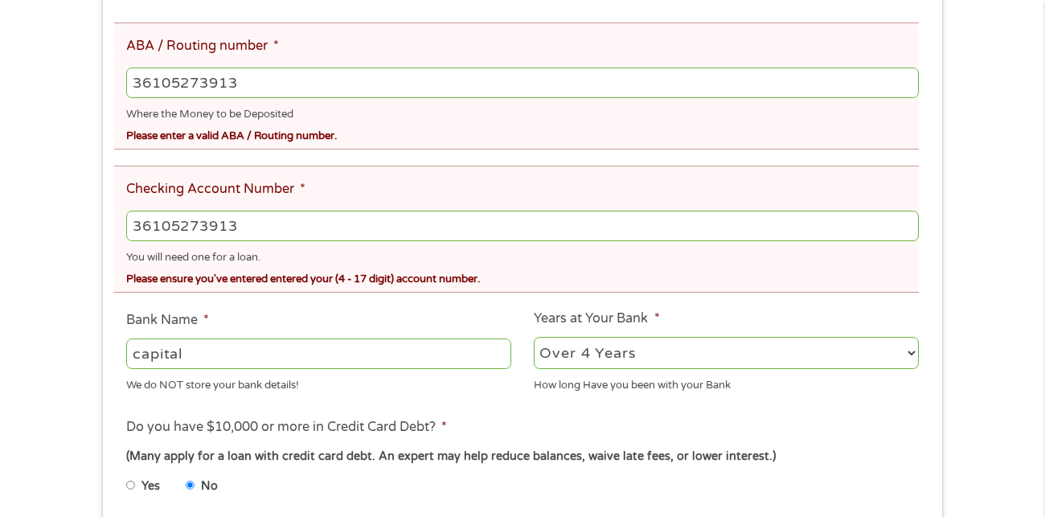
scroll to position [562, 0]
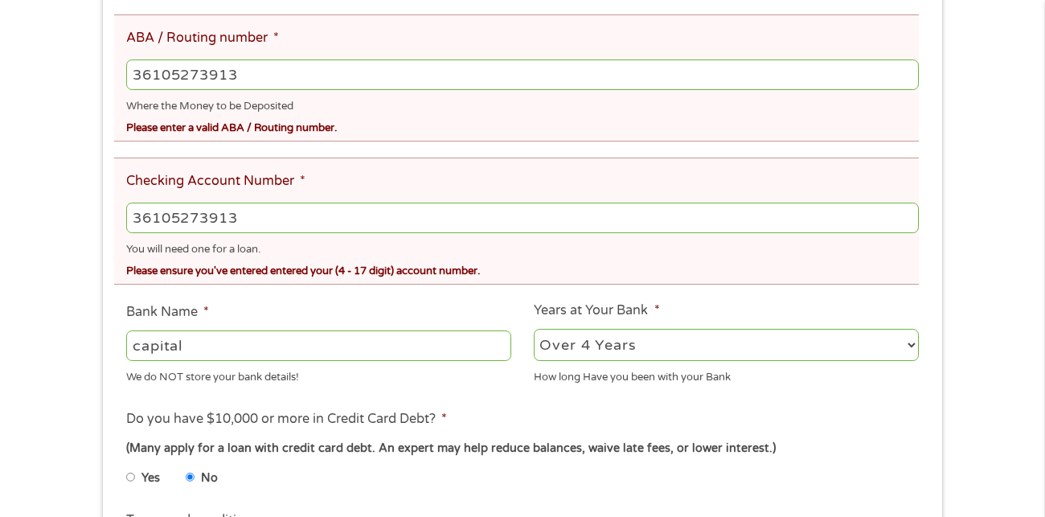
click at [327, 348] on input "capital" at bounding box center [318, 345] width 385 height 31
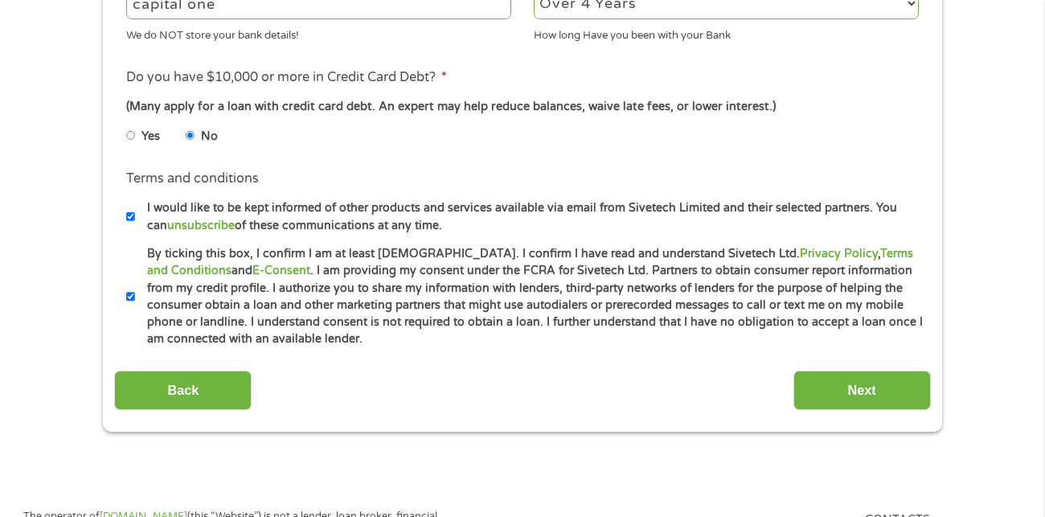
scroll to position [904, 0]
type input "capital one"
click at [885, 404] on input "Next" at bounding box center [861, 389] width 137 height 39
click at [876, 399] on input "Next" at bounding box center [861, 389] width 137 height 39
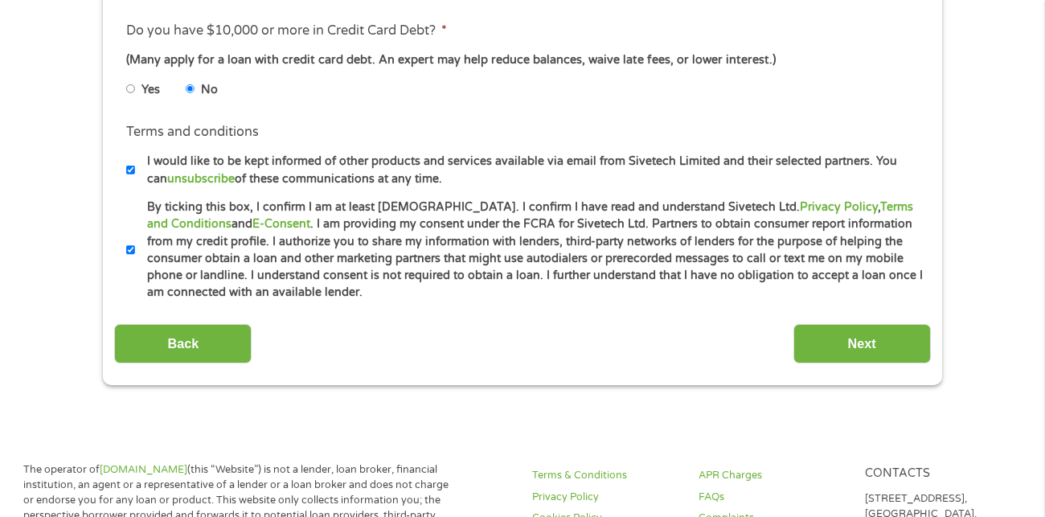
scroll to position [951, 0]
click at [892, 354] on input "Next" at bounding box center [861, 342] width 137 height 39
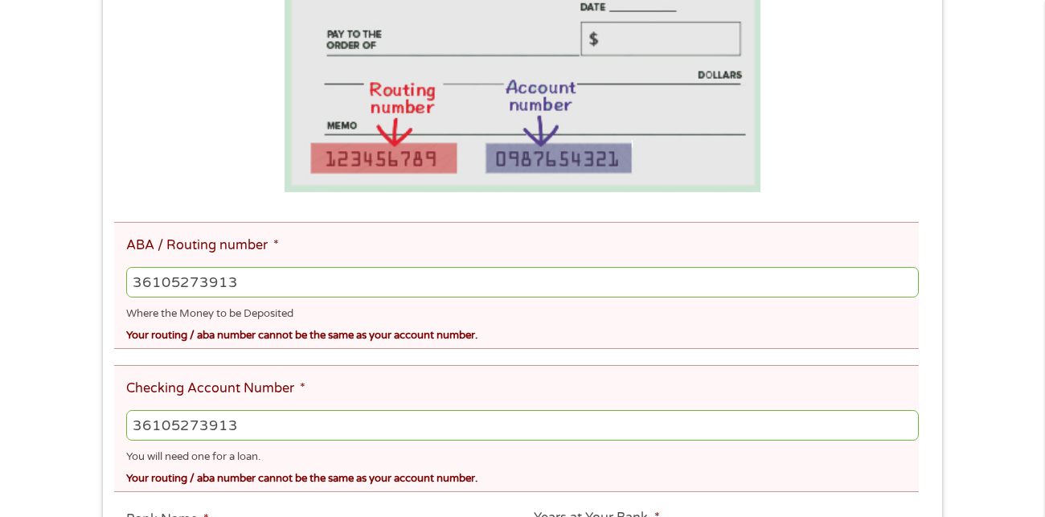
scroll to position [363, 0]
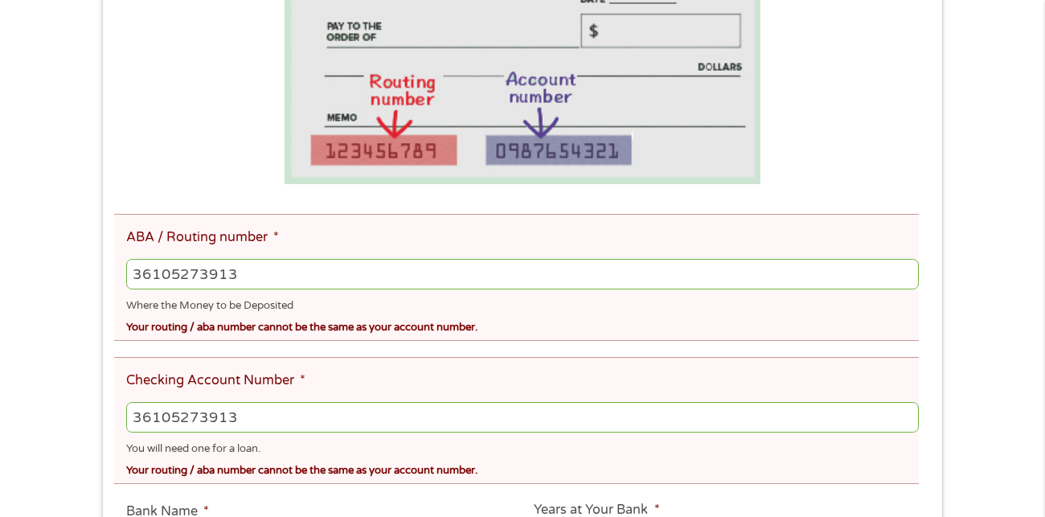
click at [294, 269] on input "36105273913" at bounding box center [522, 274] width 793 height 31
type input "3"
type input "031176110"
type input "CAPITAL ONE NA"
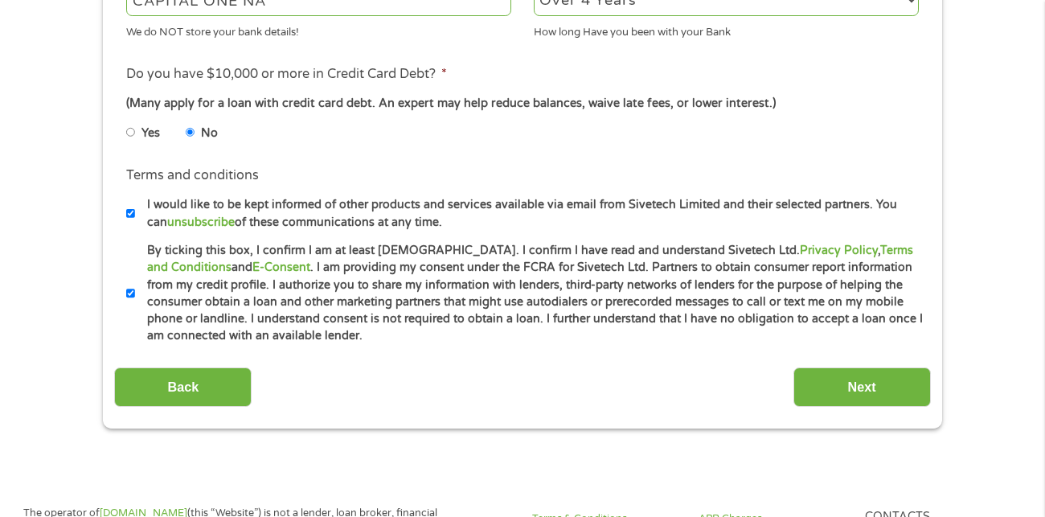
scroll to position [926, 0]
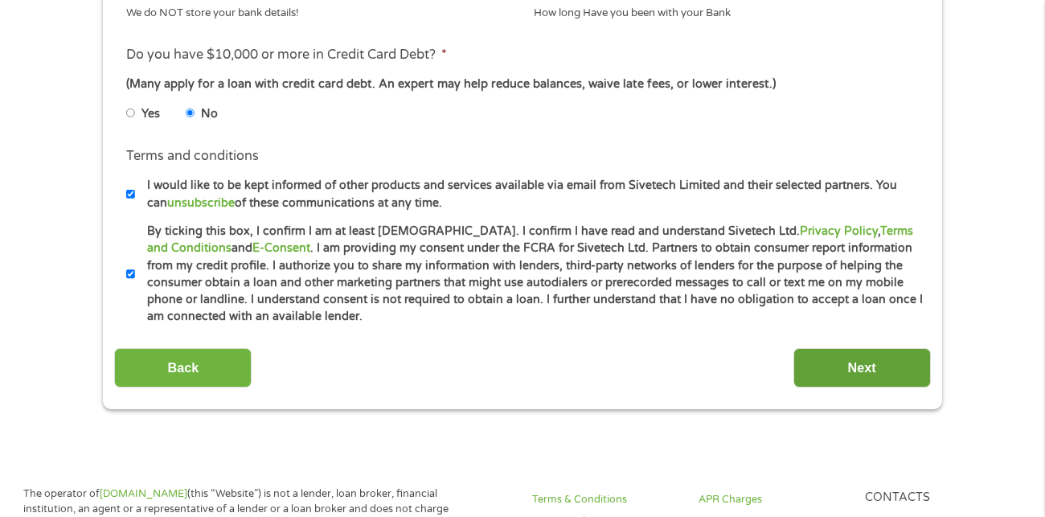
type input "031176110"
click at [865, 361] on input "Next" at bounding box center [861, 367] width 137 height 39
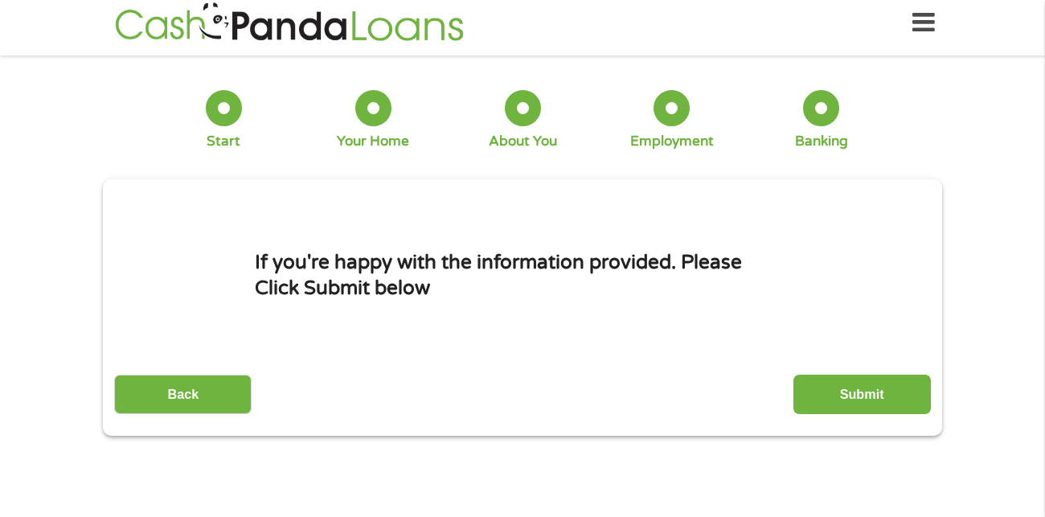
scroll to position [0, 0]
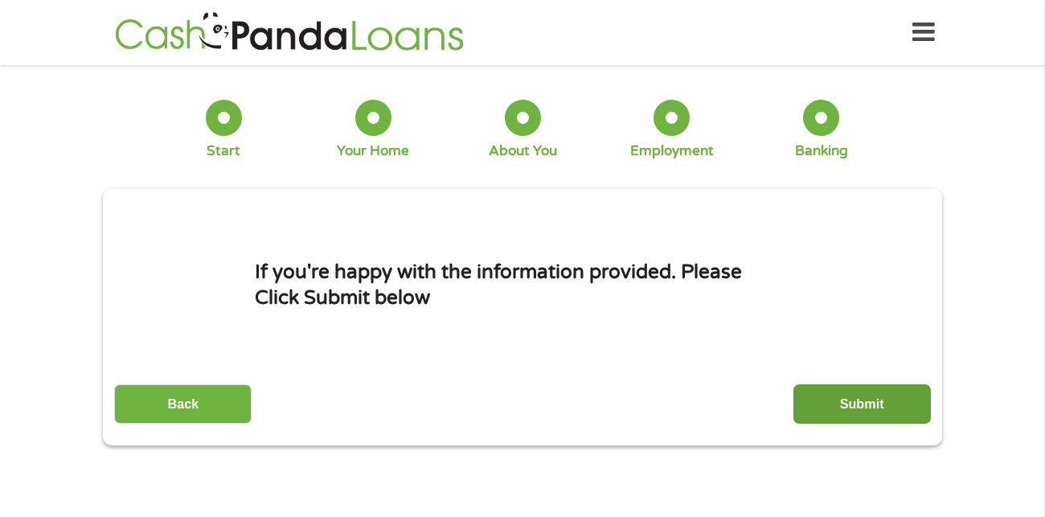
click at [886, 405] on input "Submit" at bounding box center [861, 403] width 137 height 39
